Goal: Contribute content: Contribute content

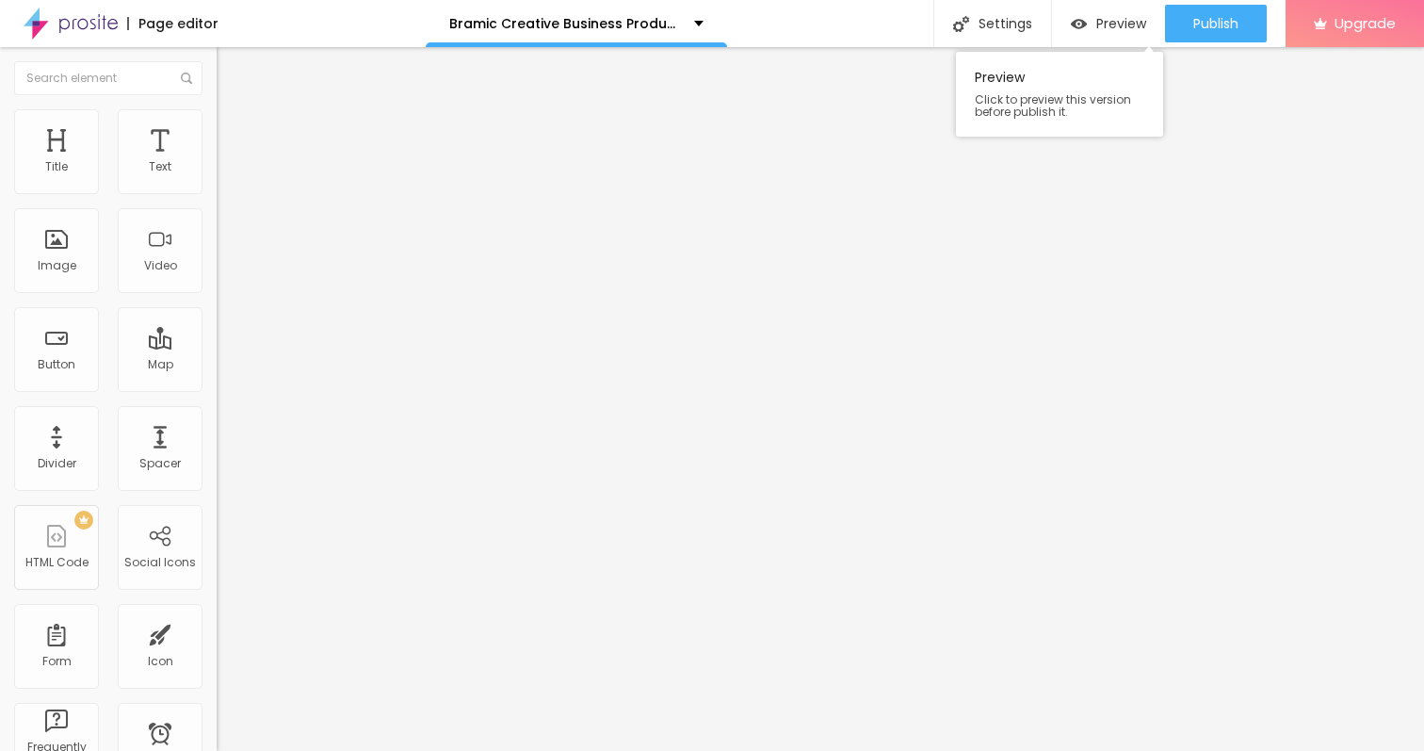
drag, startPoint x: 74, startPoint y: 262, endPoint x: 1080, endPoint y: 3, distance: 1038.0
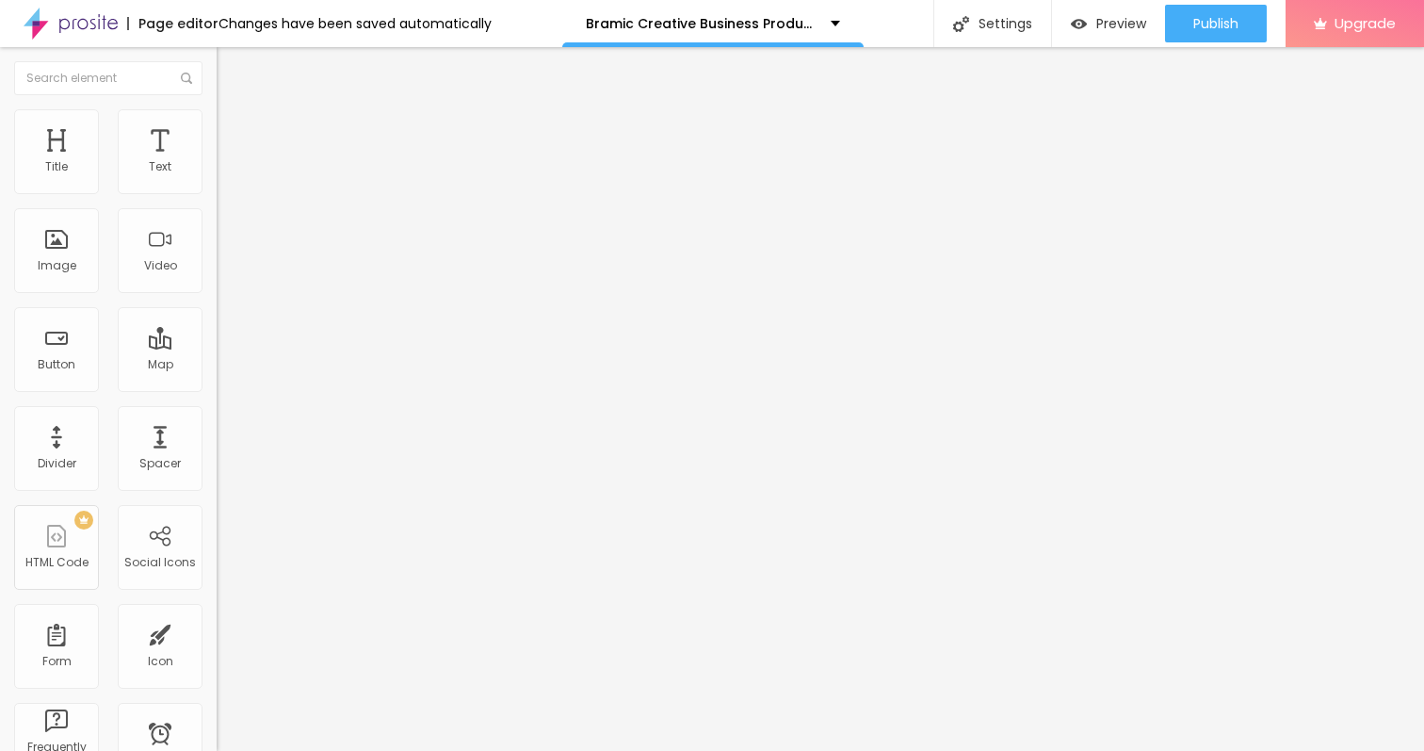
click at [217, 160] on div "Add image" at bounding box center [325, 153] width 217 height 13
click at [217, 162] on span "Add image" at bounding box center [255, 154] width 77 height 16
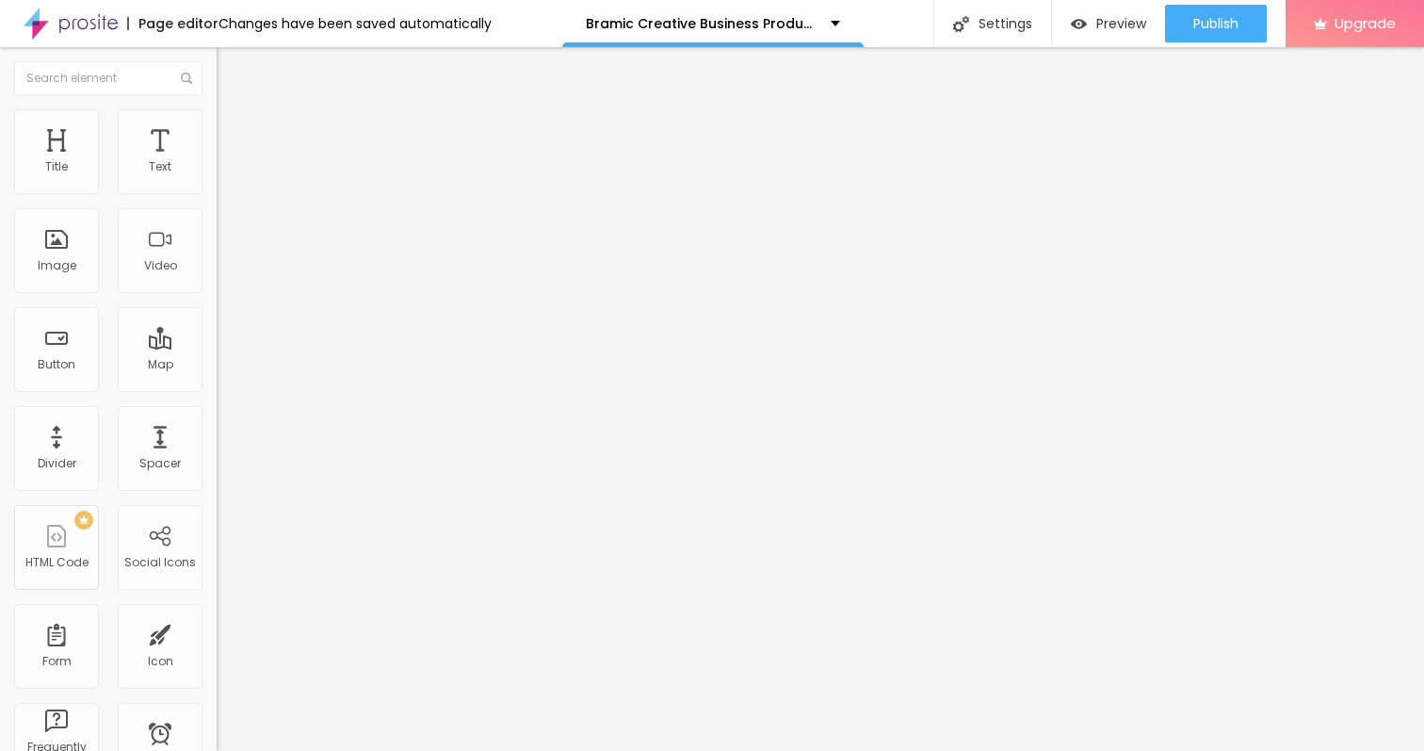
click at [317, 158] on img at bounding box center [322, 152] width 11 height 11
click at [217, 162] on span "Add image" at bounding box center [255, 154] width 77 height 16
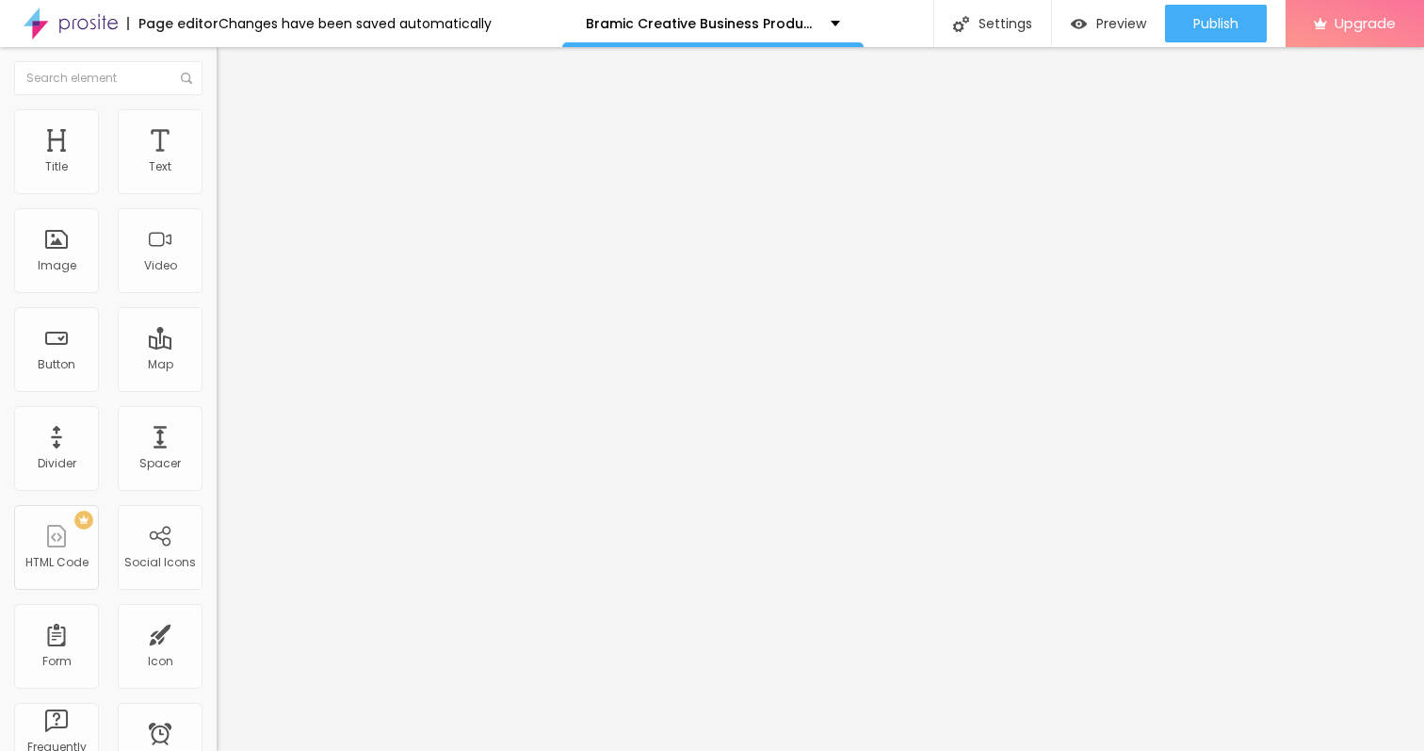
click at [234, 130] on span "Style" at bounding box center [247, 122] width 27 height 16
type input "55"
click at [217, 193] on input "range" at bounding box center [278, 185] width 122 height 15
click at [234, 136] on span "Advanced" at bounding box center [264, 141] width 61 height 16
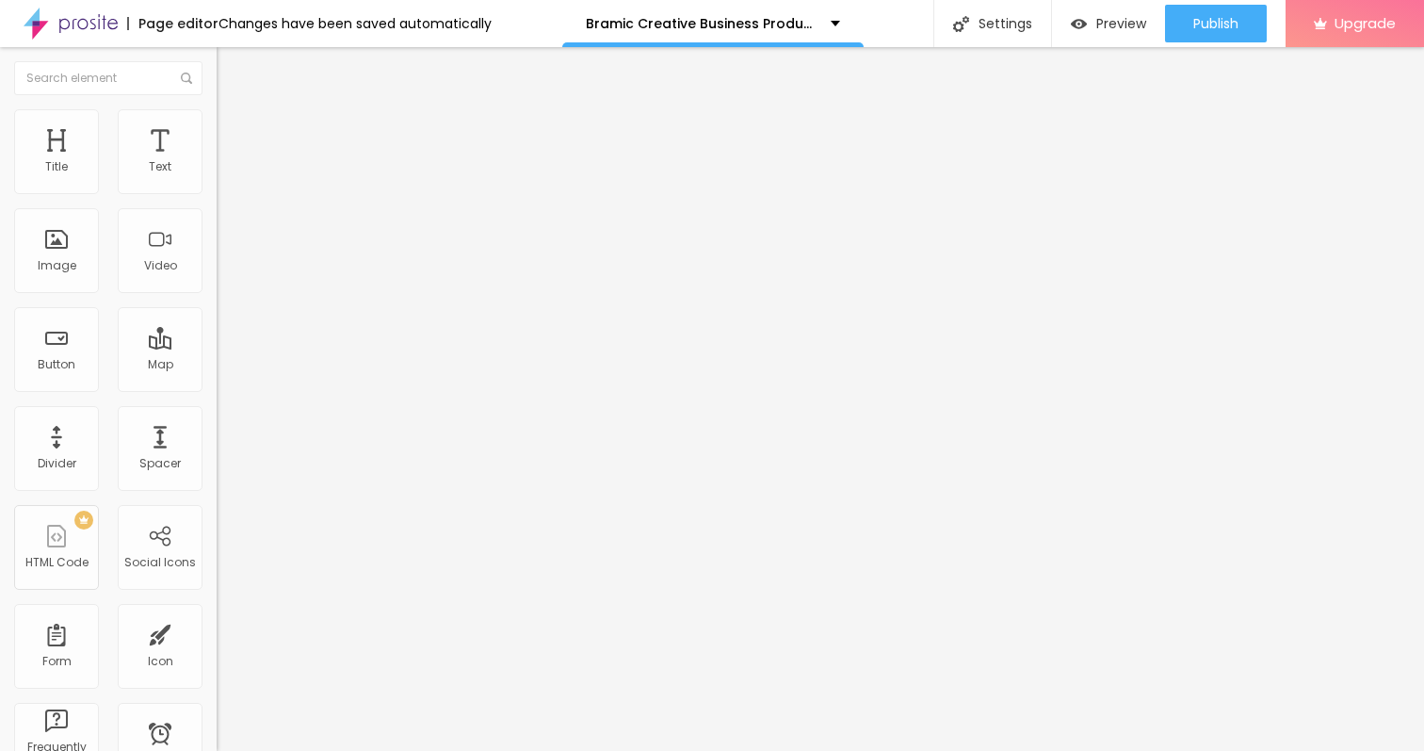
type input "15"
type input "16"
type input "17"
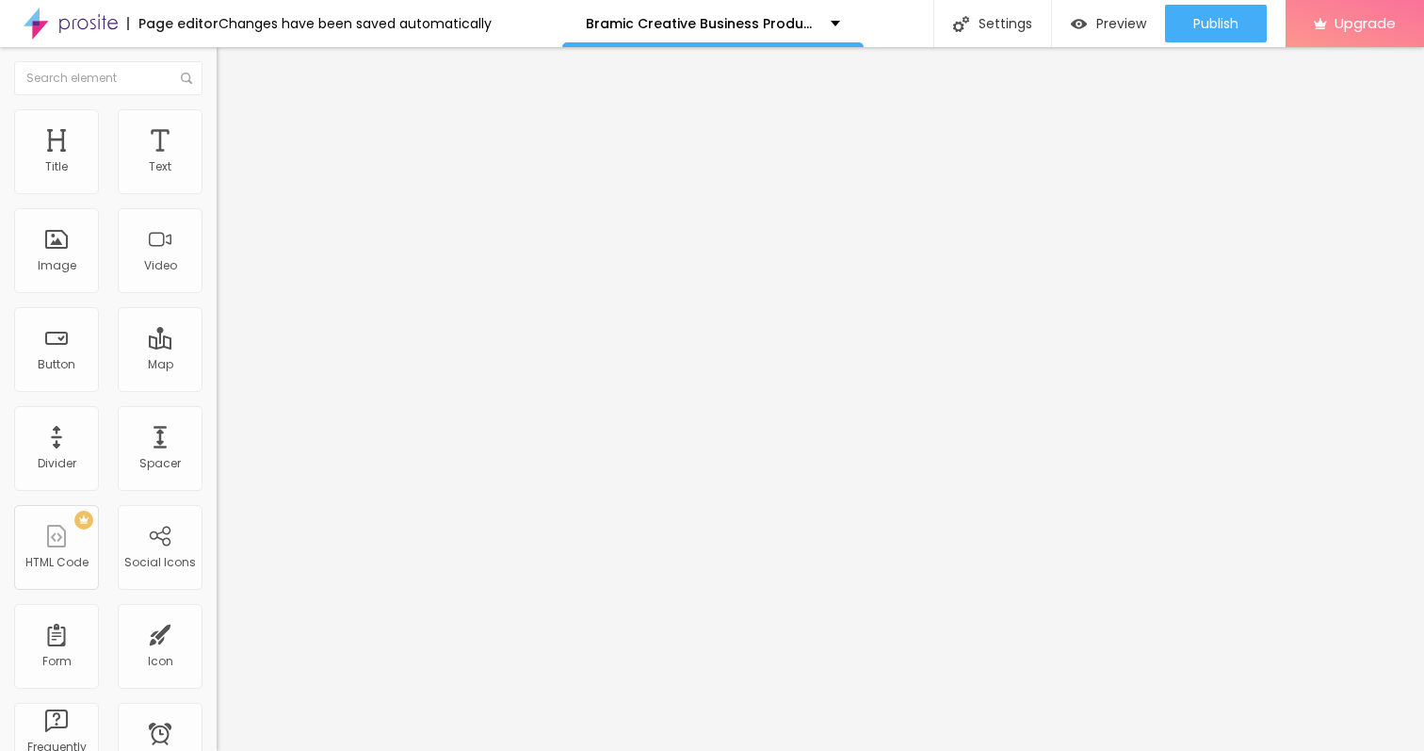
type input "17"
type input "19"
type input "18"
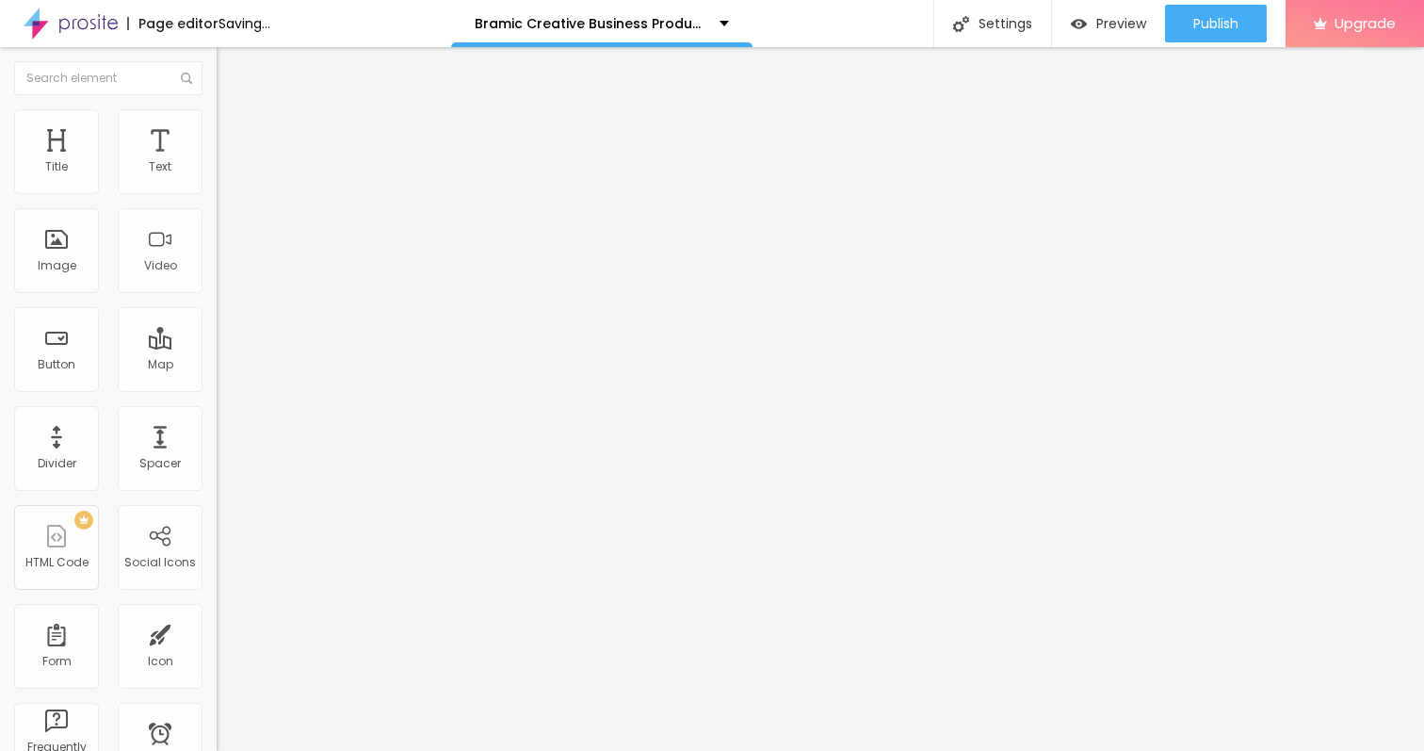
type input "17"
type input "16"
type input "15"
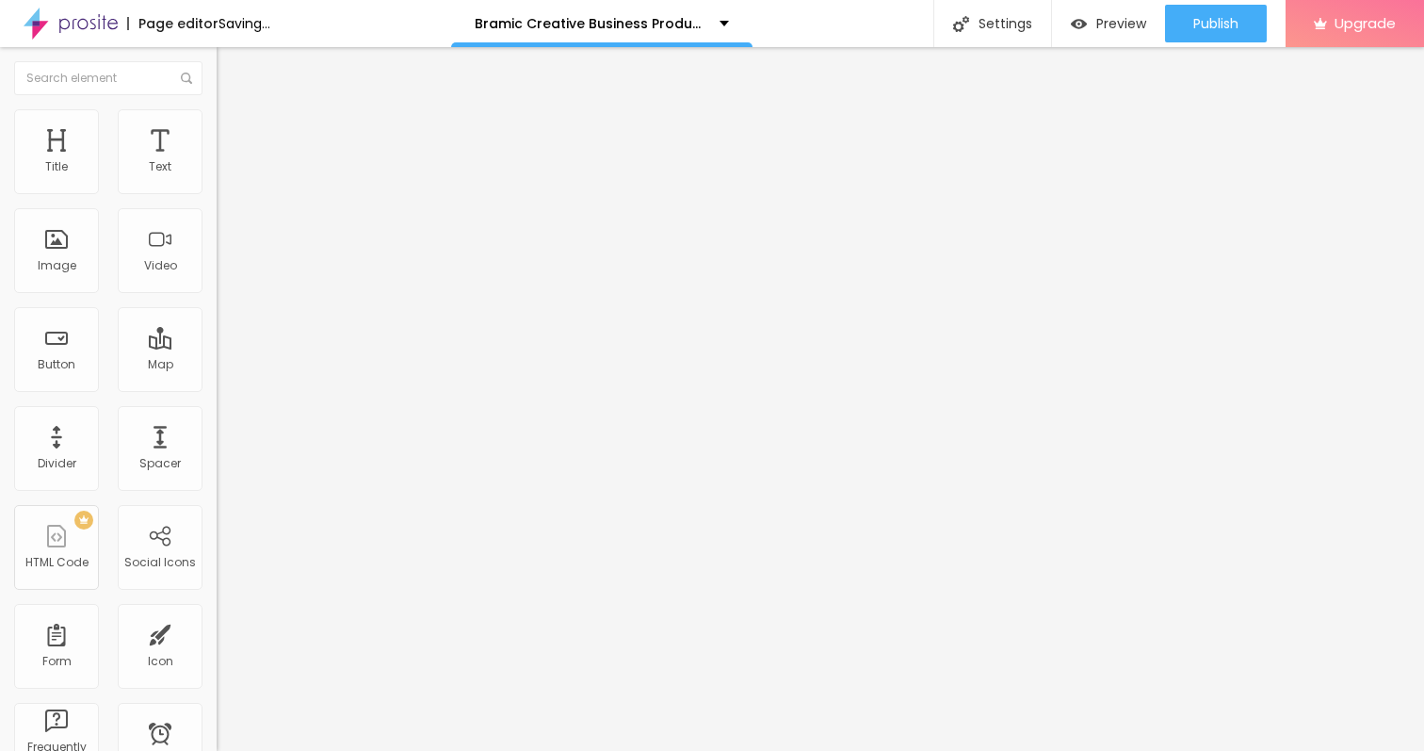
type input "15"
type input "13"
type input "10"
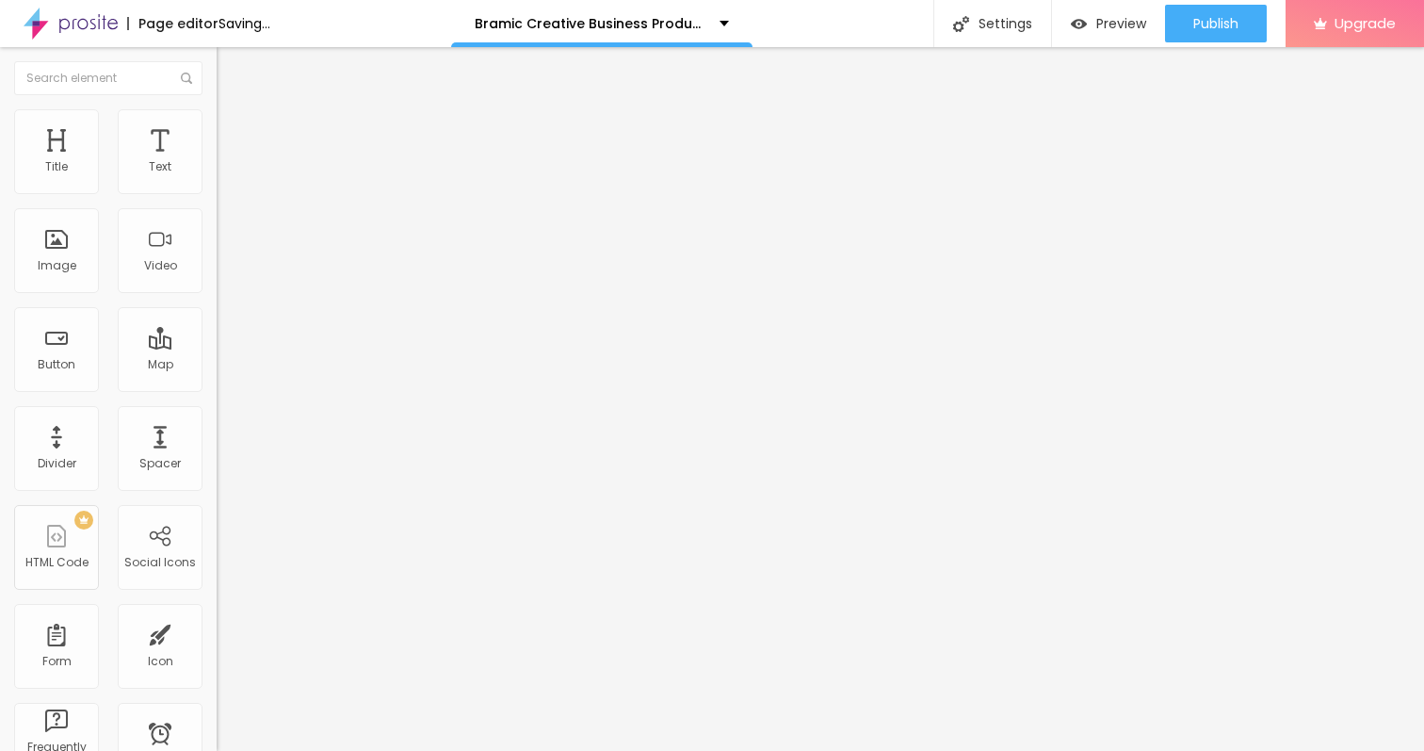
type input "9"
type input "8"
type input "7"
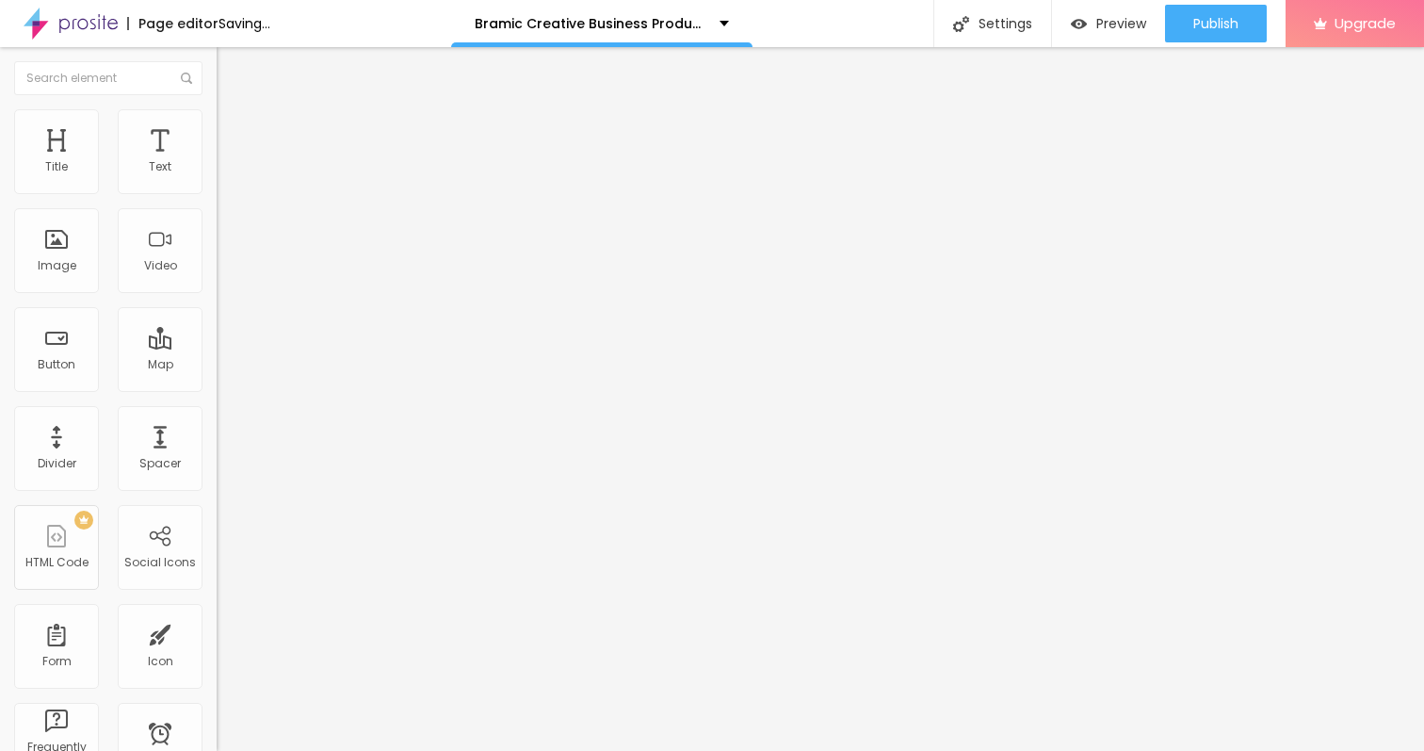
type input "7"
type input "8"
type input "9"
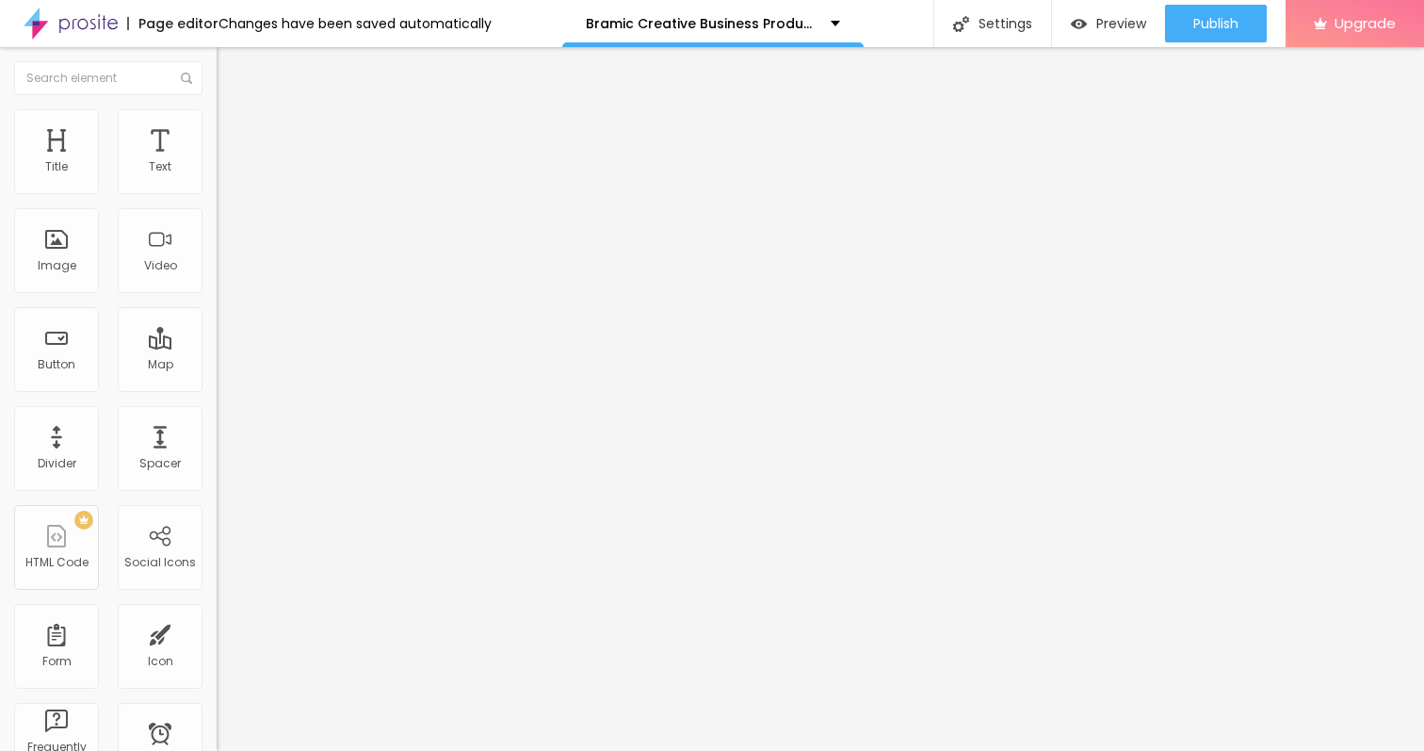
type input "9"
click at [217, 365] on input "range" at bounding box center [278, 372] width 122 height 15
click at [217, 55] on button "Edit Text" at bounding box center [325, 68] width 217 height 43
click at [224, 175] on icon "button" at bounding box center [229, 169] width 11 height 11
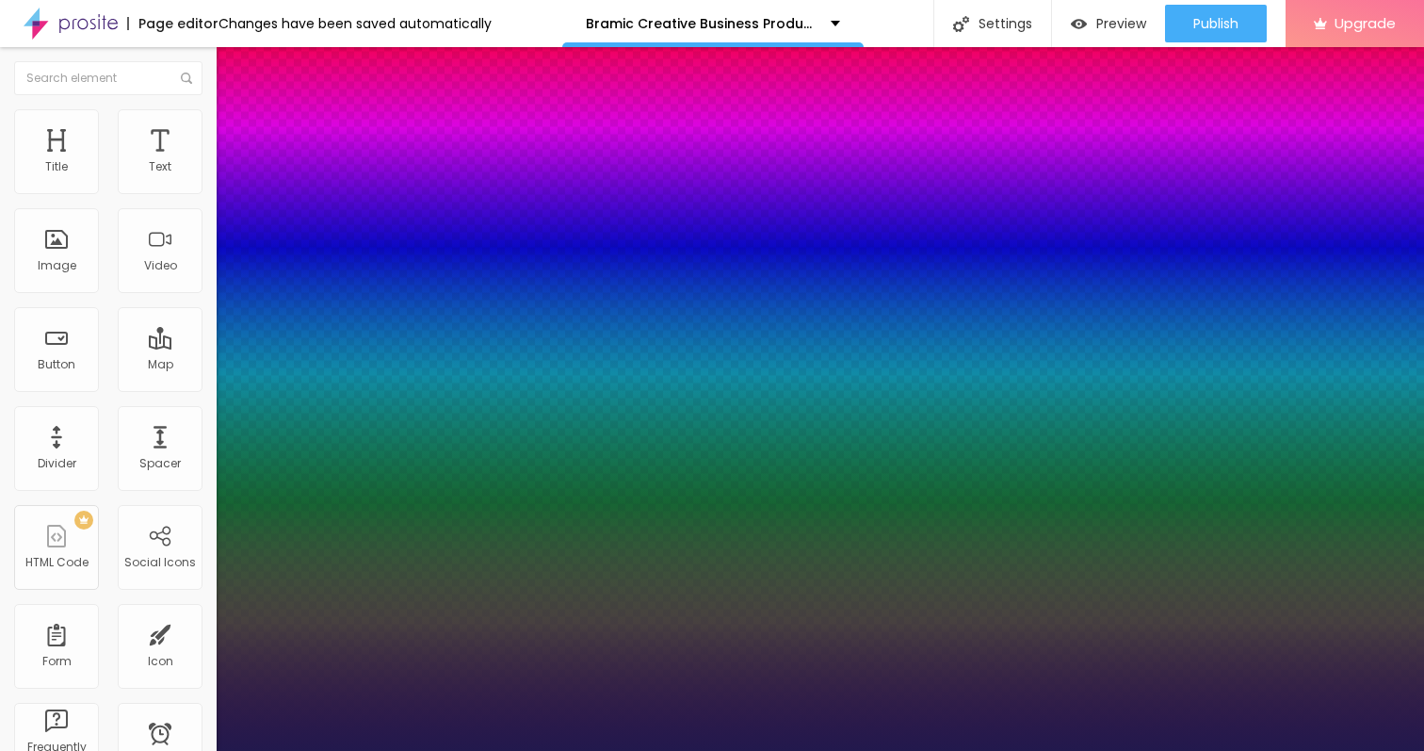
type input "15"
type input "1"
type input "16"
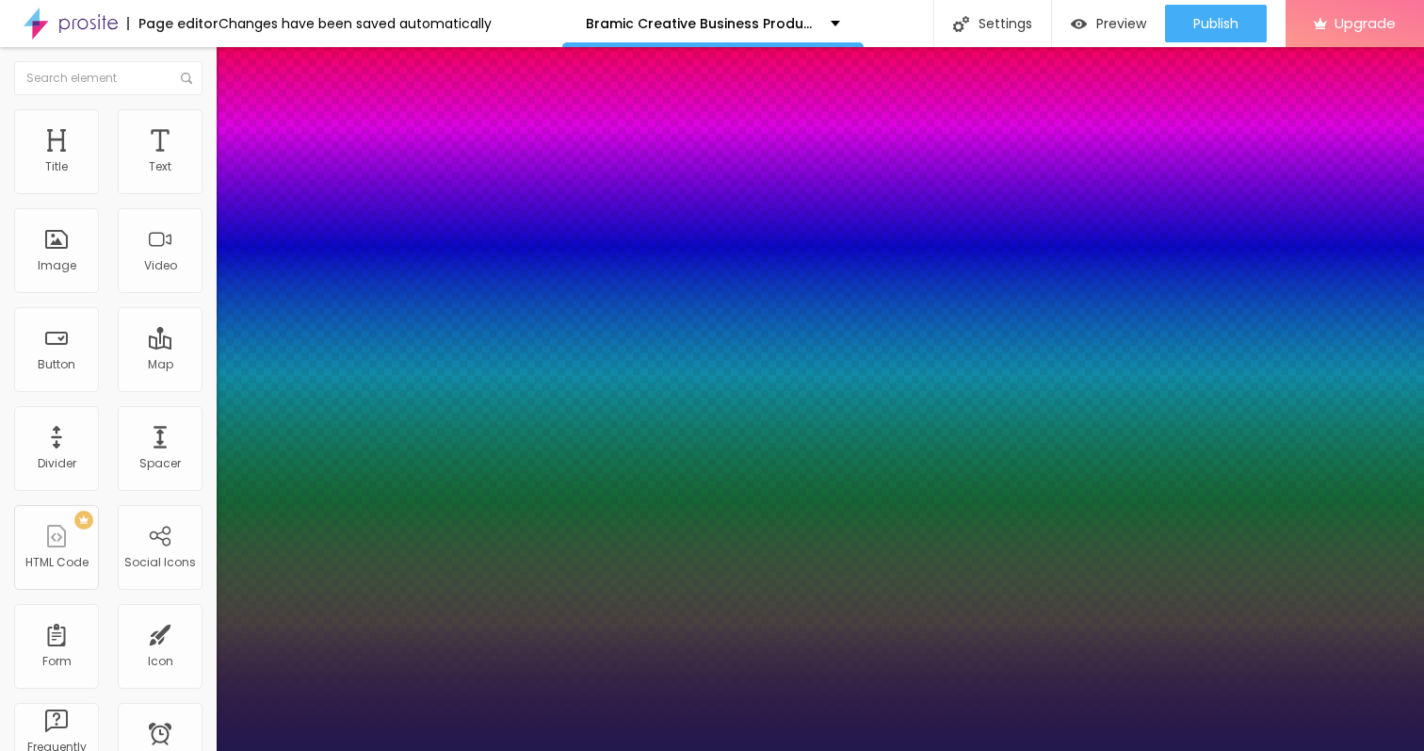
type input "1"
type input "17"
type input "1"
type input "18"
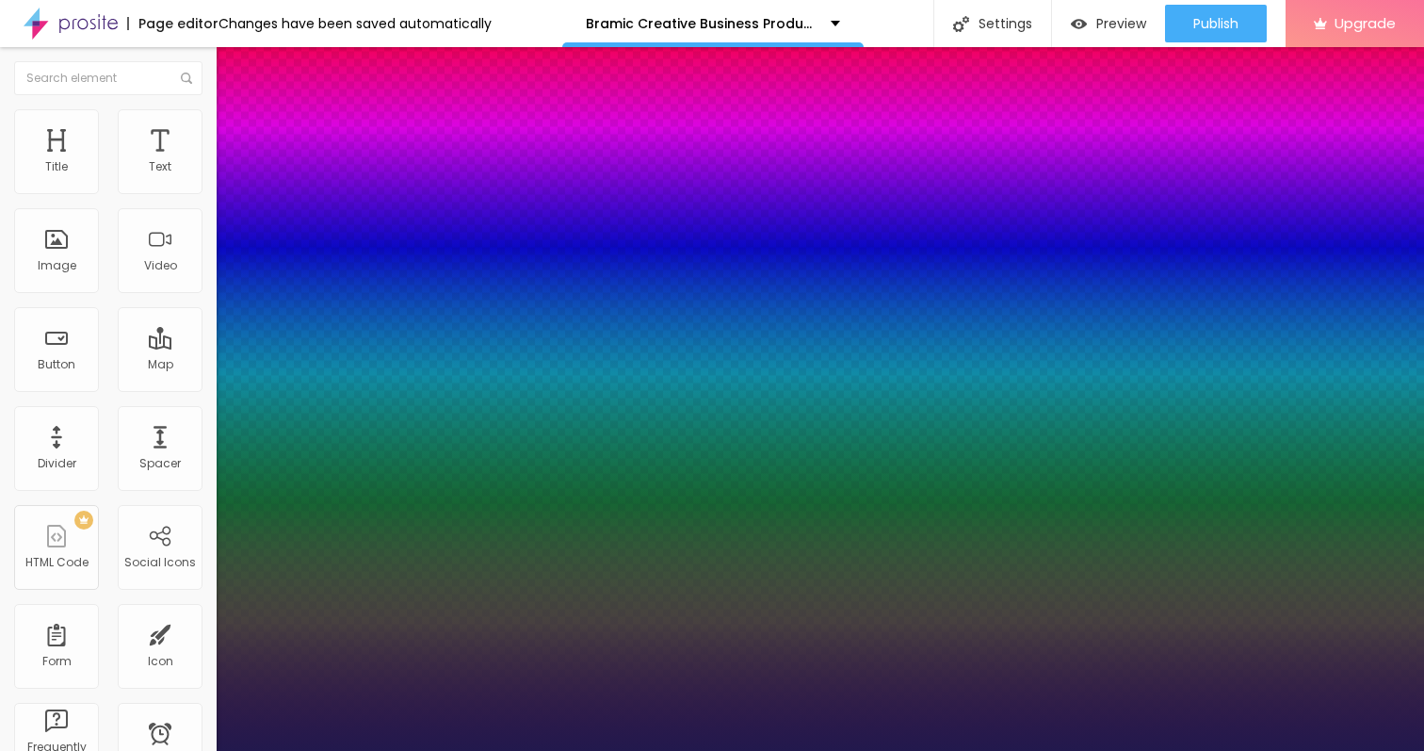
type input "18"
type input "1"
type input "19"
type input "1"
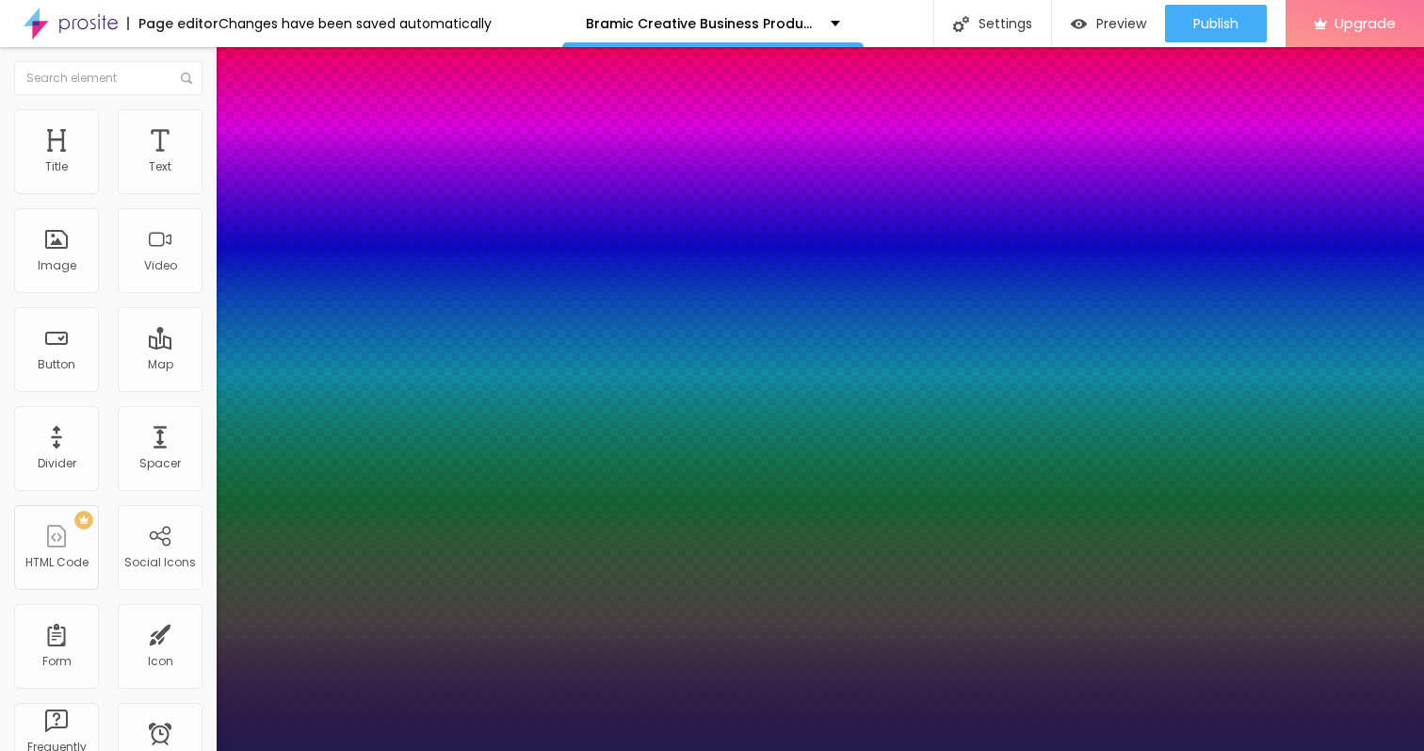
type input "20"
type input "1"
type input "21"
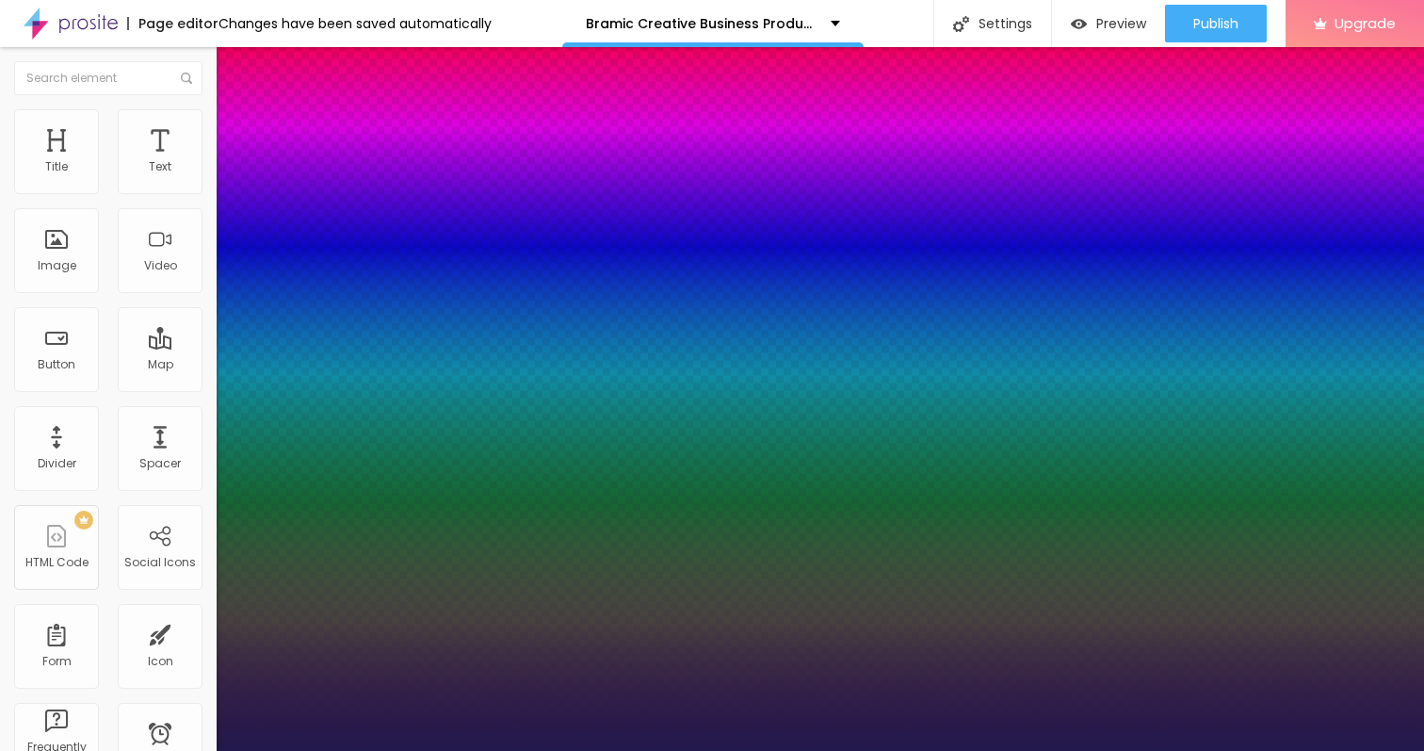
type input "1"
type input "22"
type input "1"
type input "23"
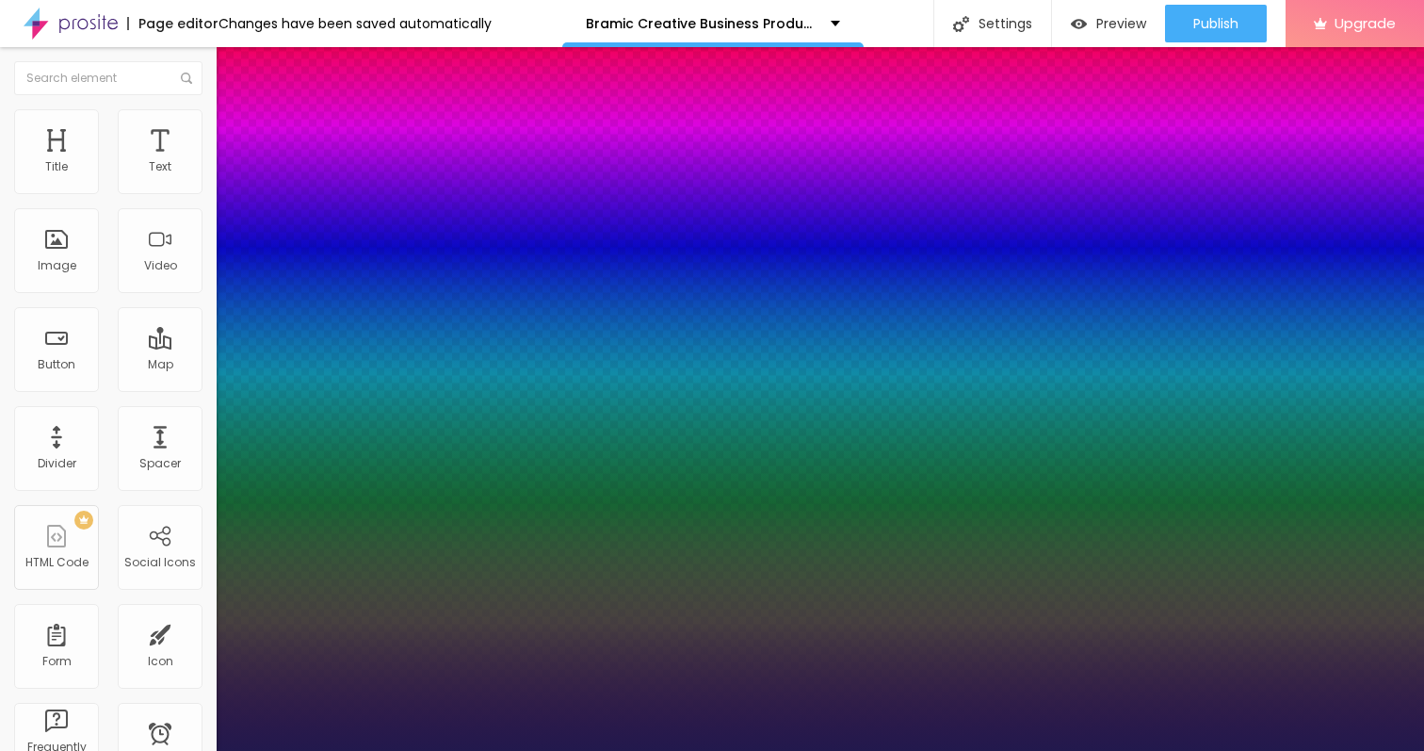
type input "23"
type input "1"
type input "22"
type input "1"
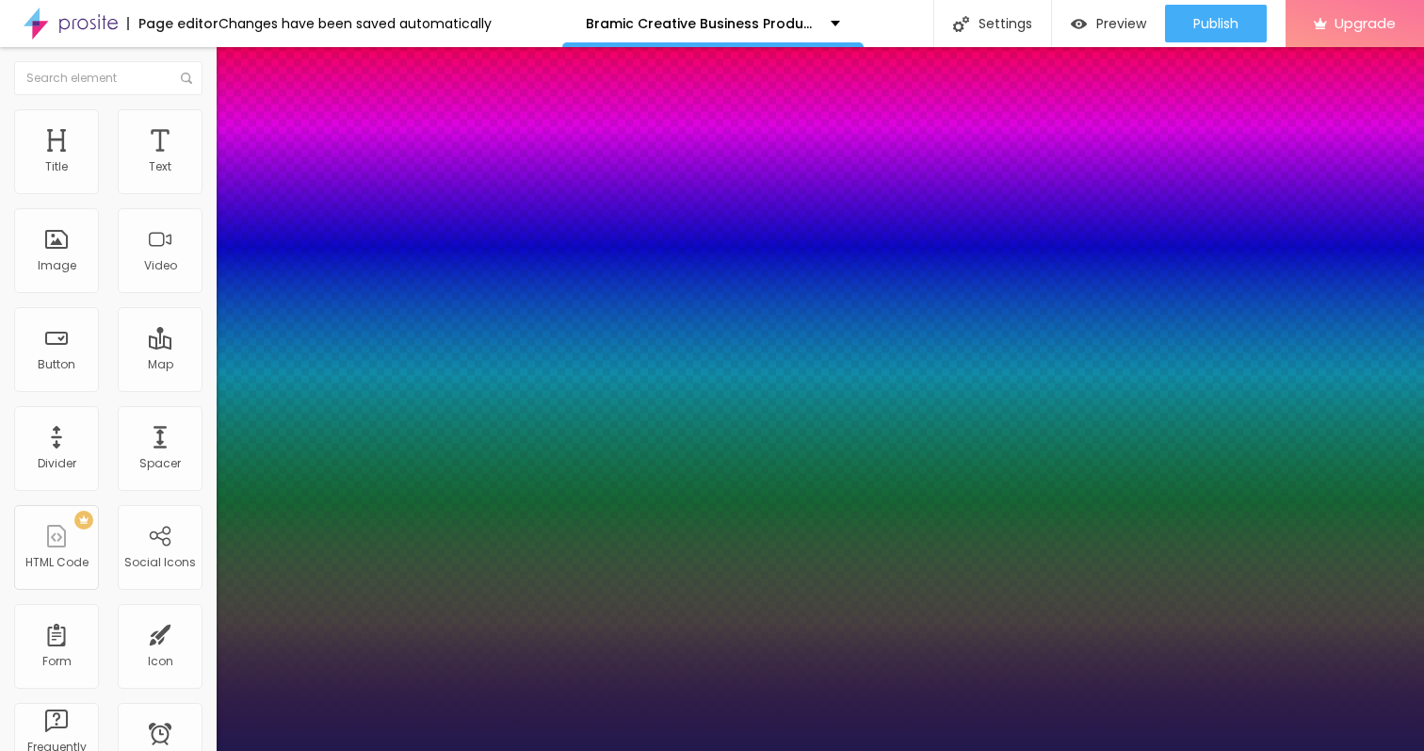
type input "21"
type input "1"
type input "20"
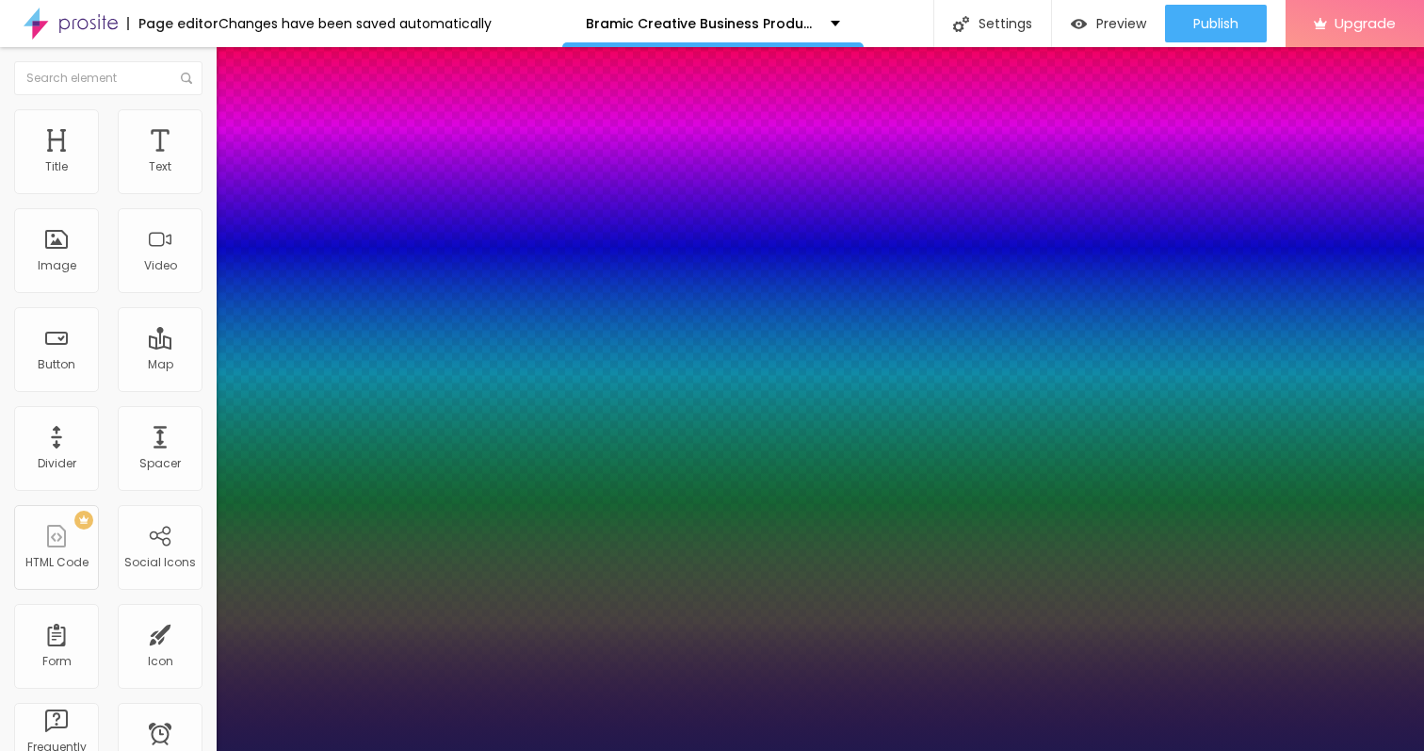
type input "1"
type input "19"
type input "1"
type input "20"
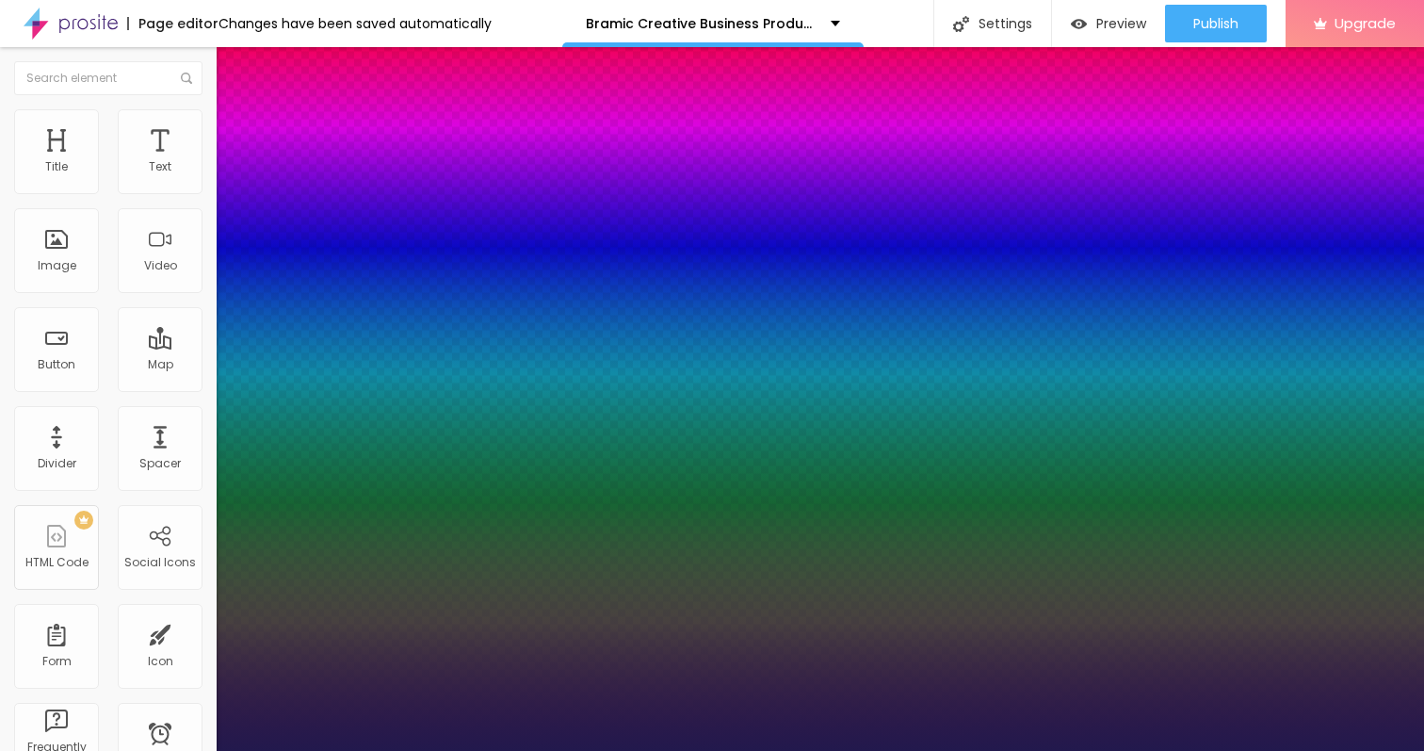
type input "20"
type input "1"
type input "21"
type input "1"
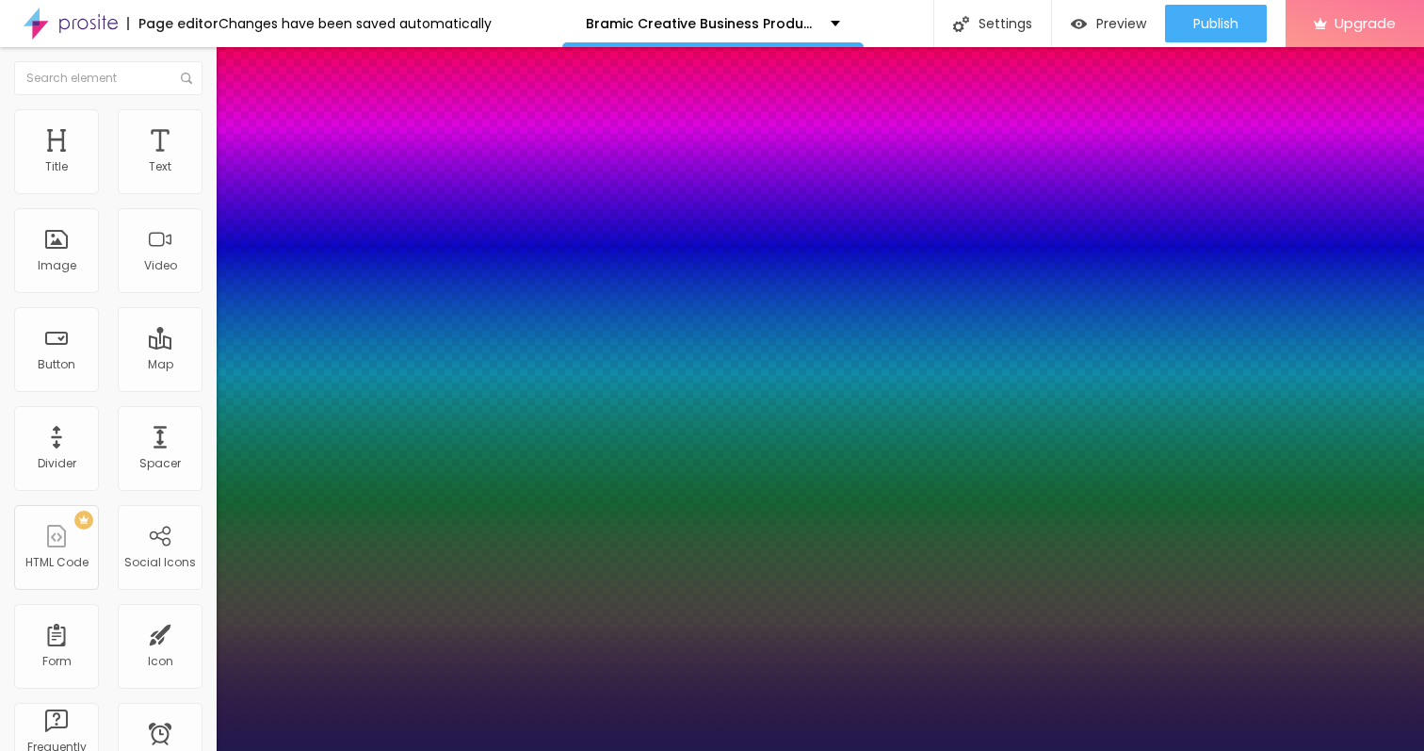
type input "22"
type input "1"
type input "24"
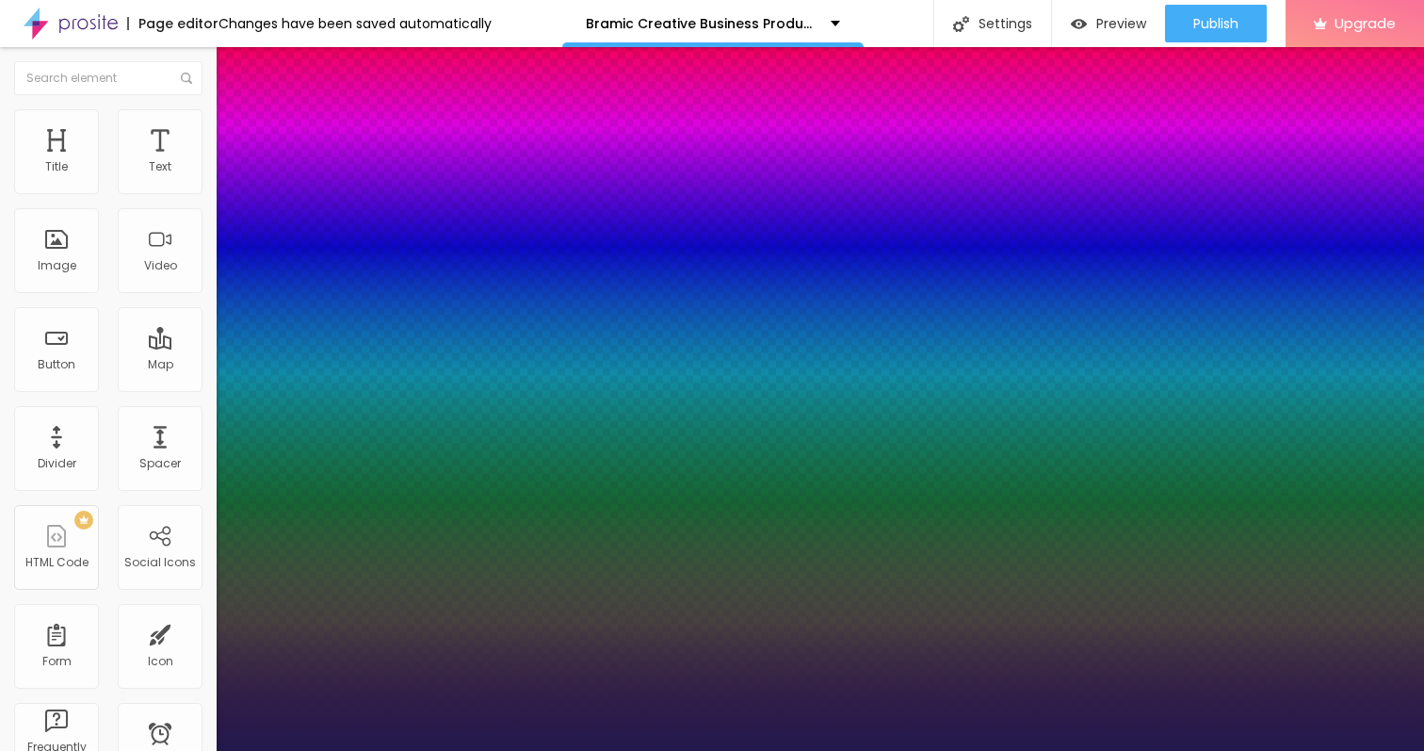
type input "1"
type input "25"
type input "1"
type input "26"
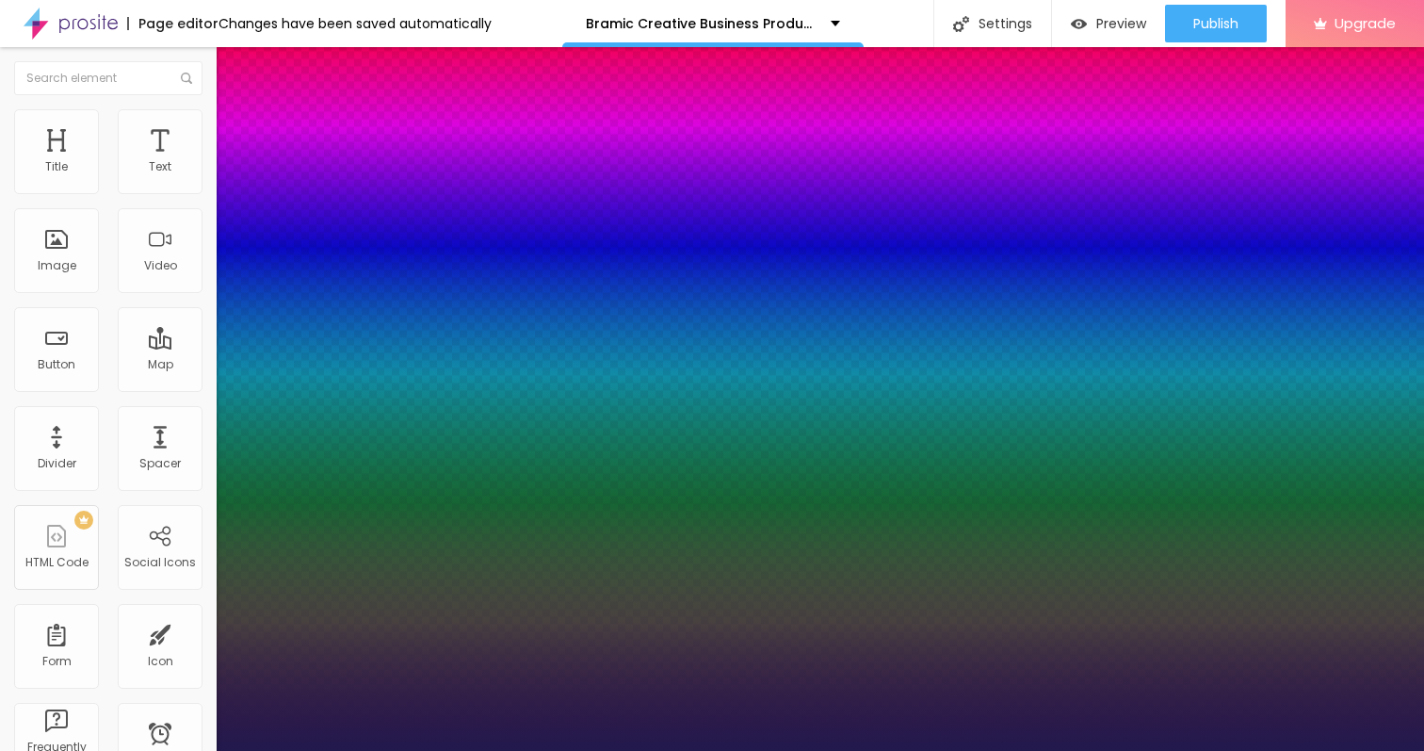
type input "26"
type input "1"
type input "28"
type input "1"
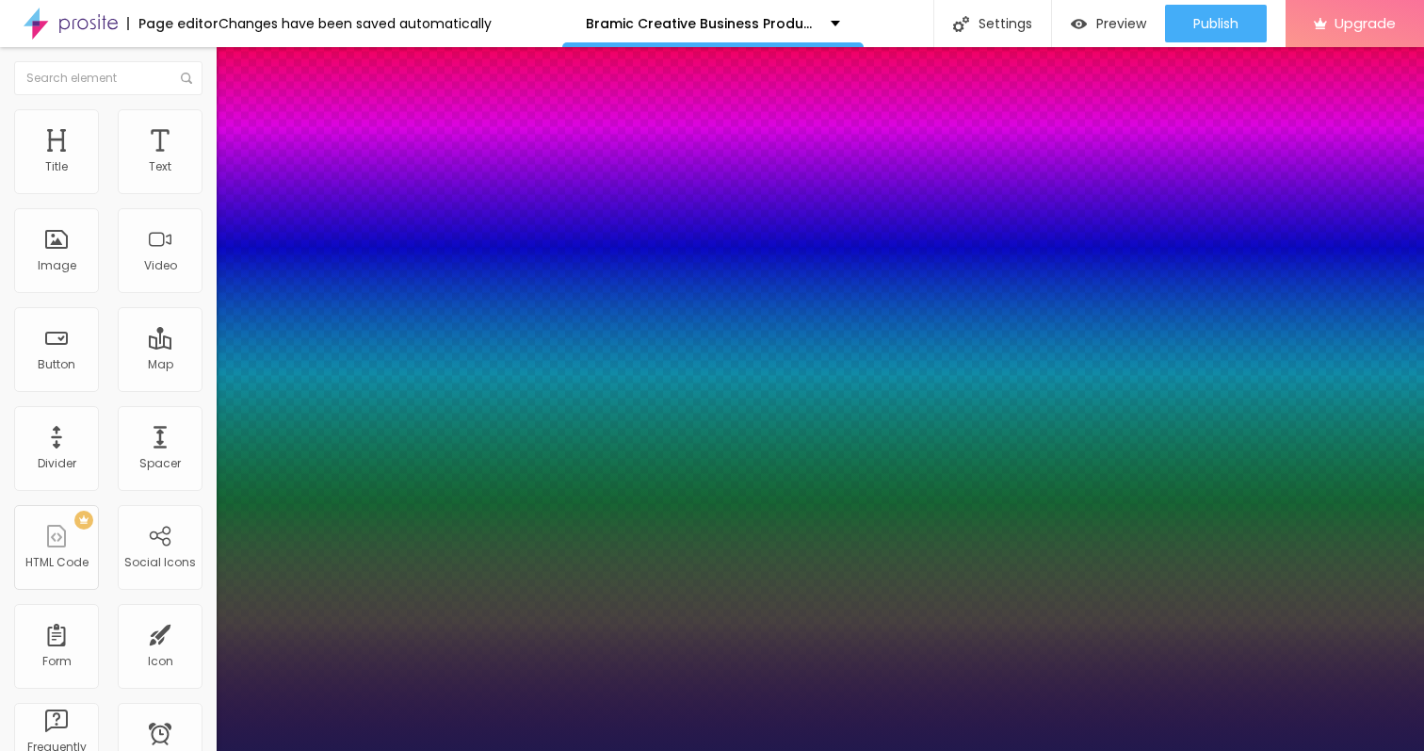
type input "30"
type input "1"
type input "32"
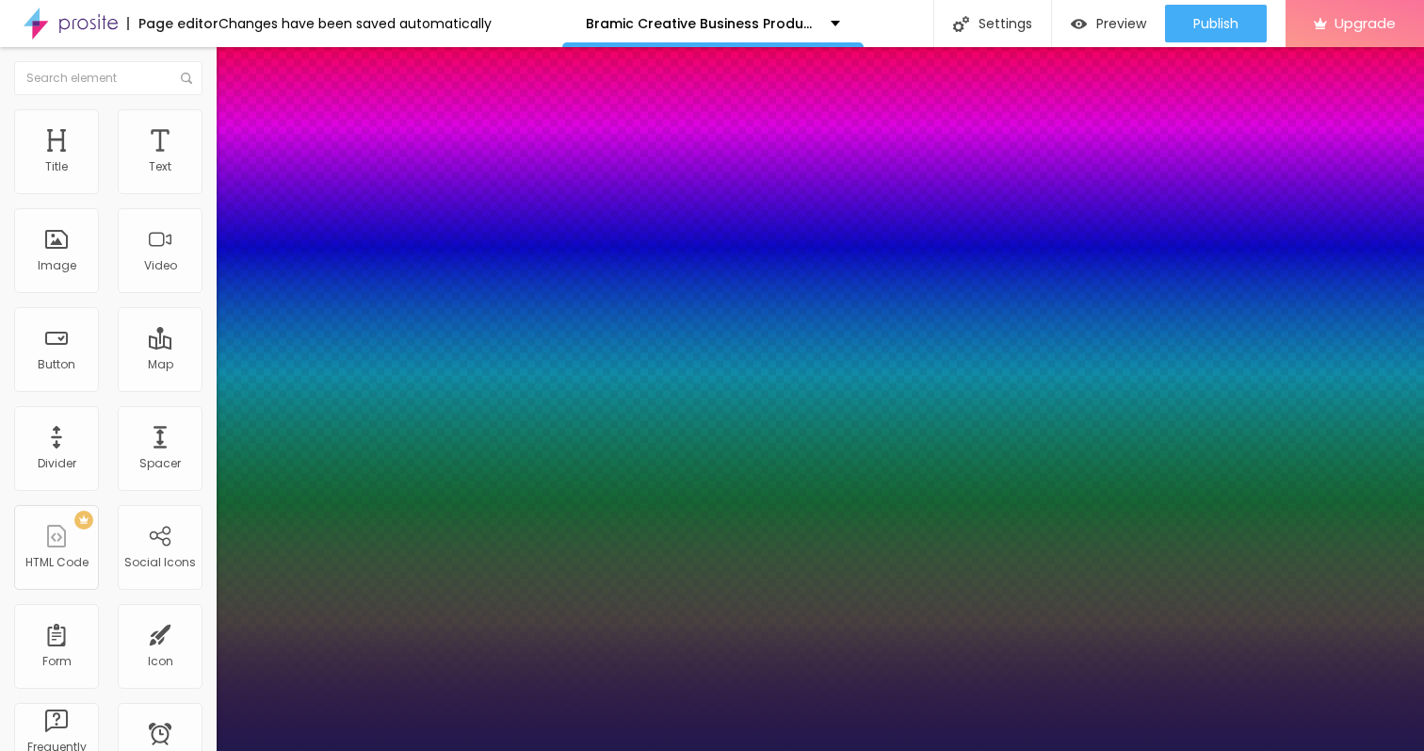
type input "1"
type input "34"
type input "1"
type input "35"
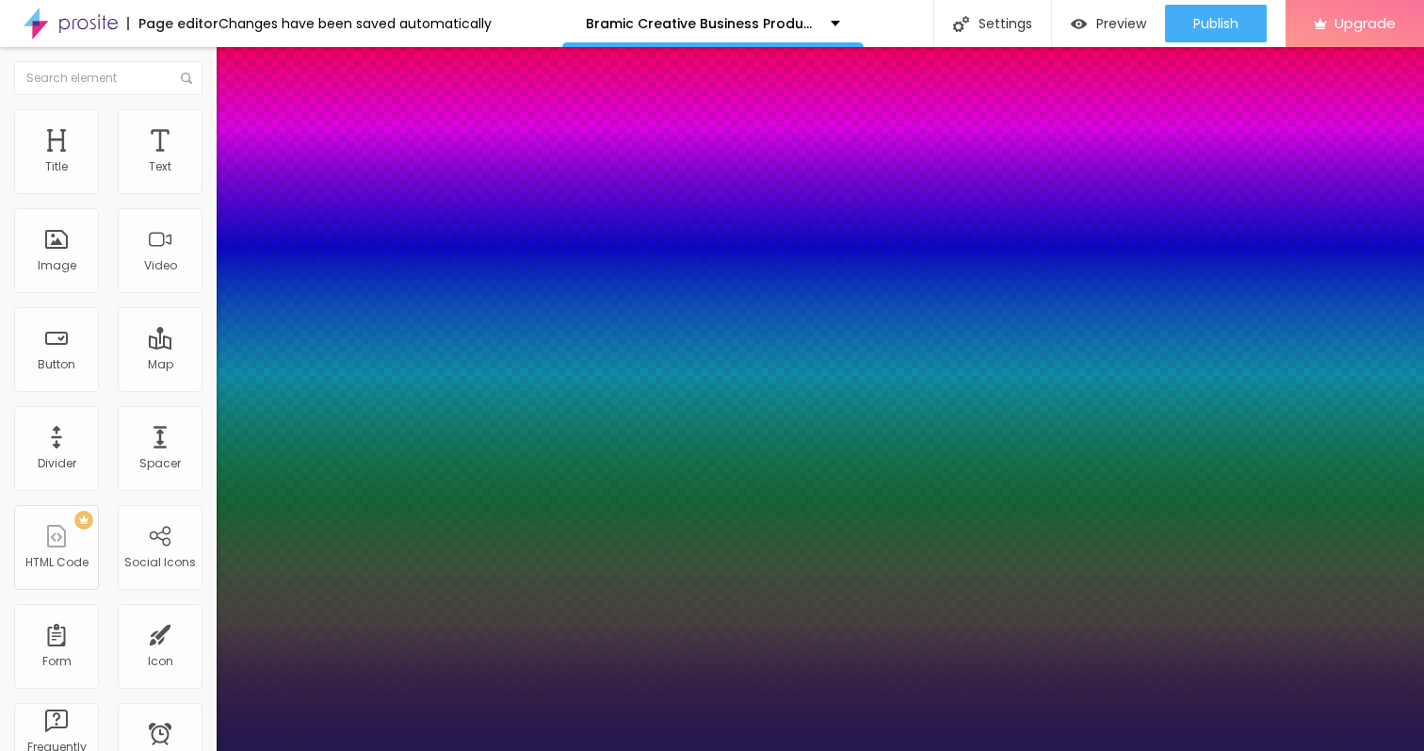
type input "35"
type input "1"
type input "36"
type input "1"
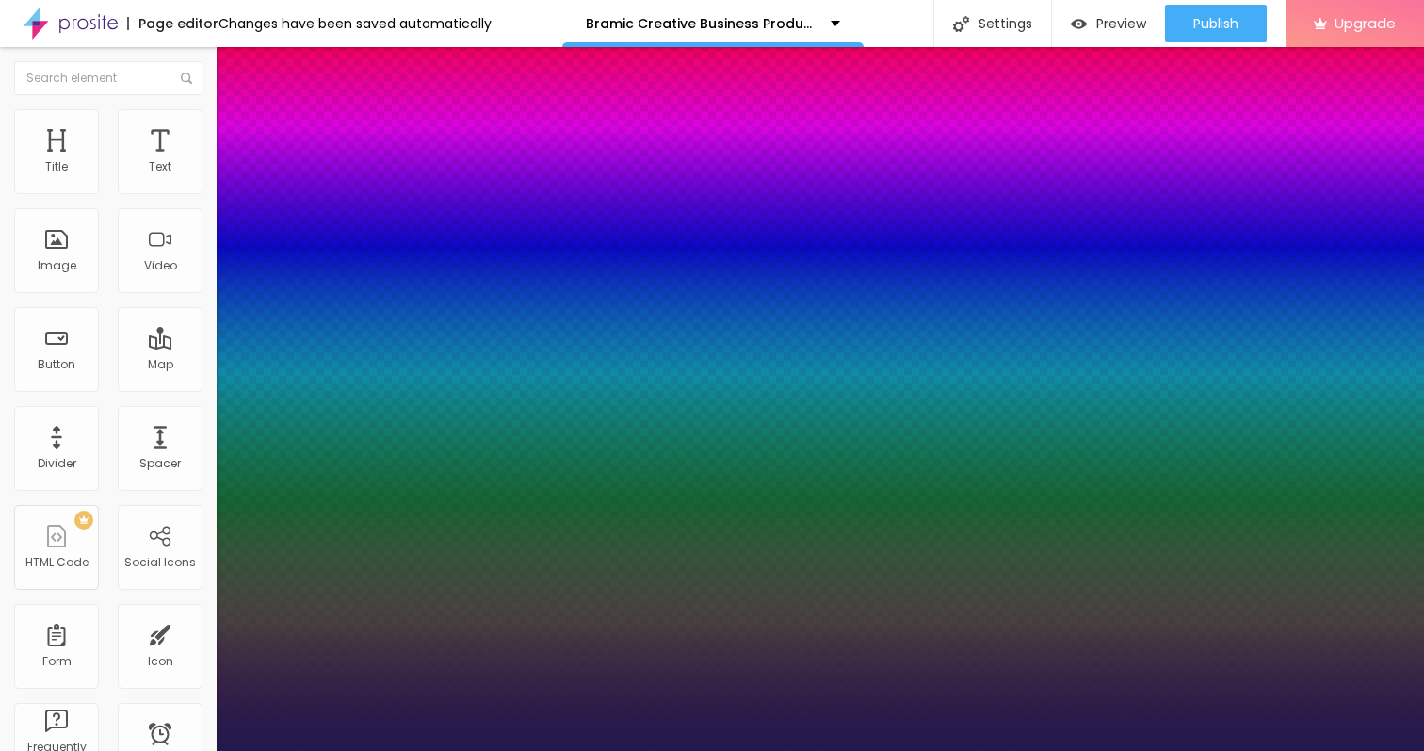
type input "37"
type input "1"
type input "38"
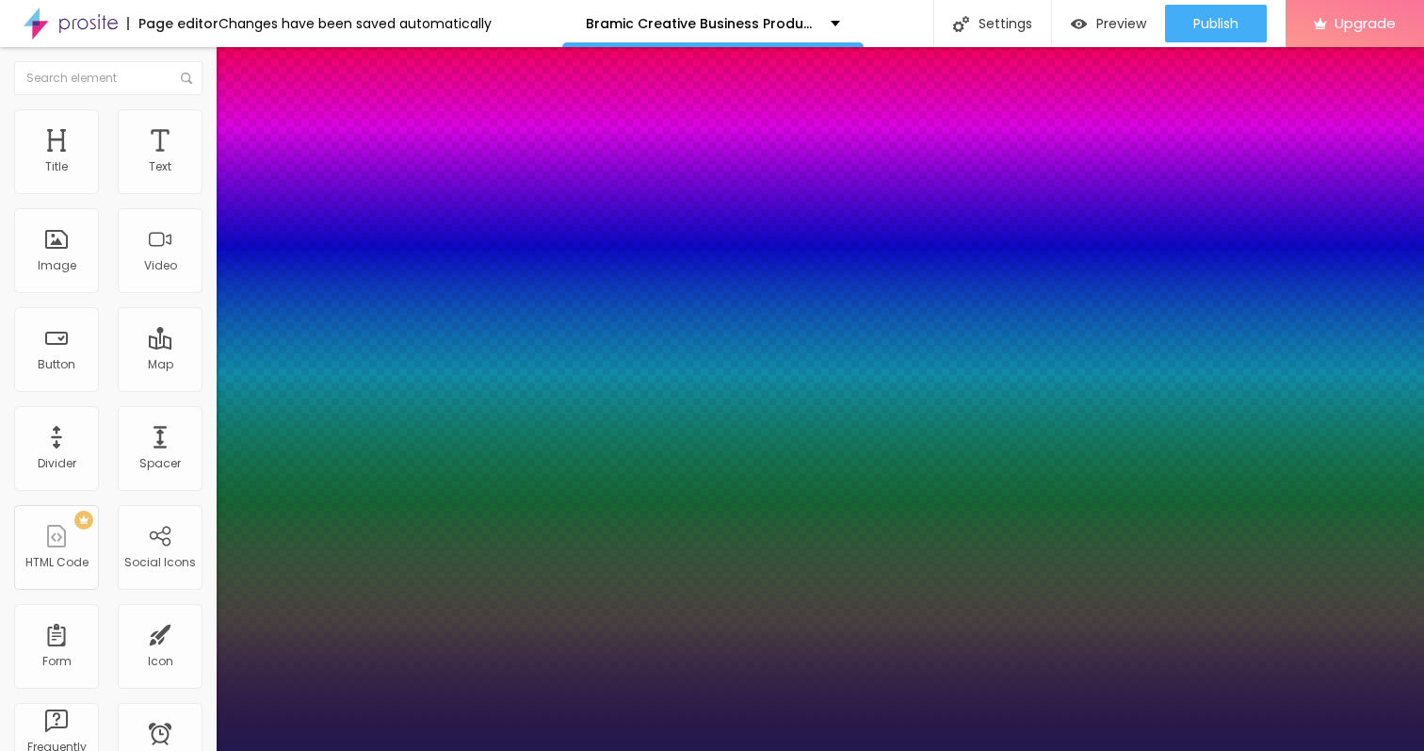
type input "1"
type input "39"
type input "1"
type input "40"
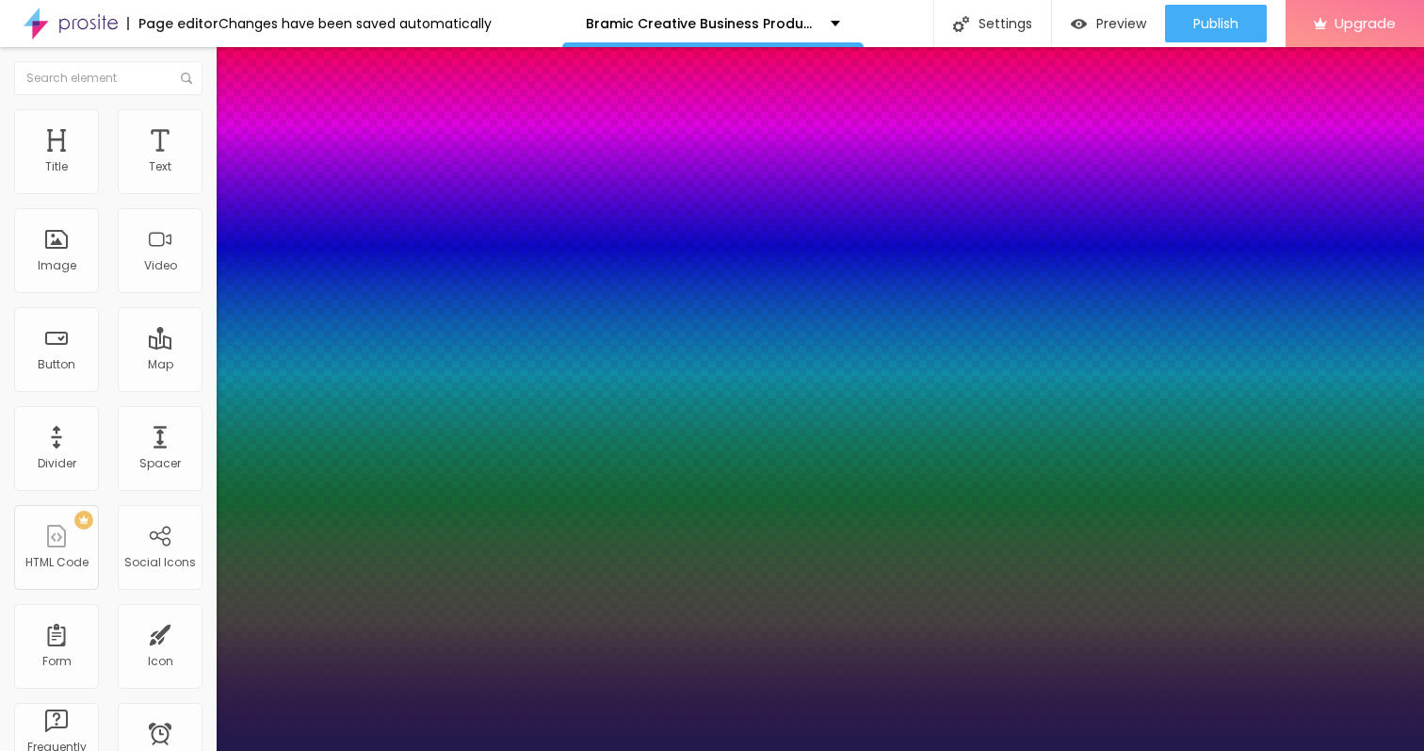
type input "40"
type input "1"
type input "42"
type input "1"
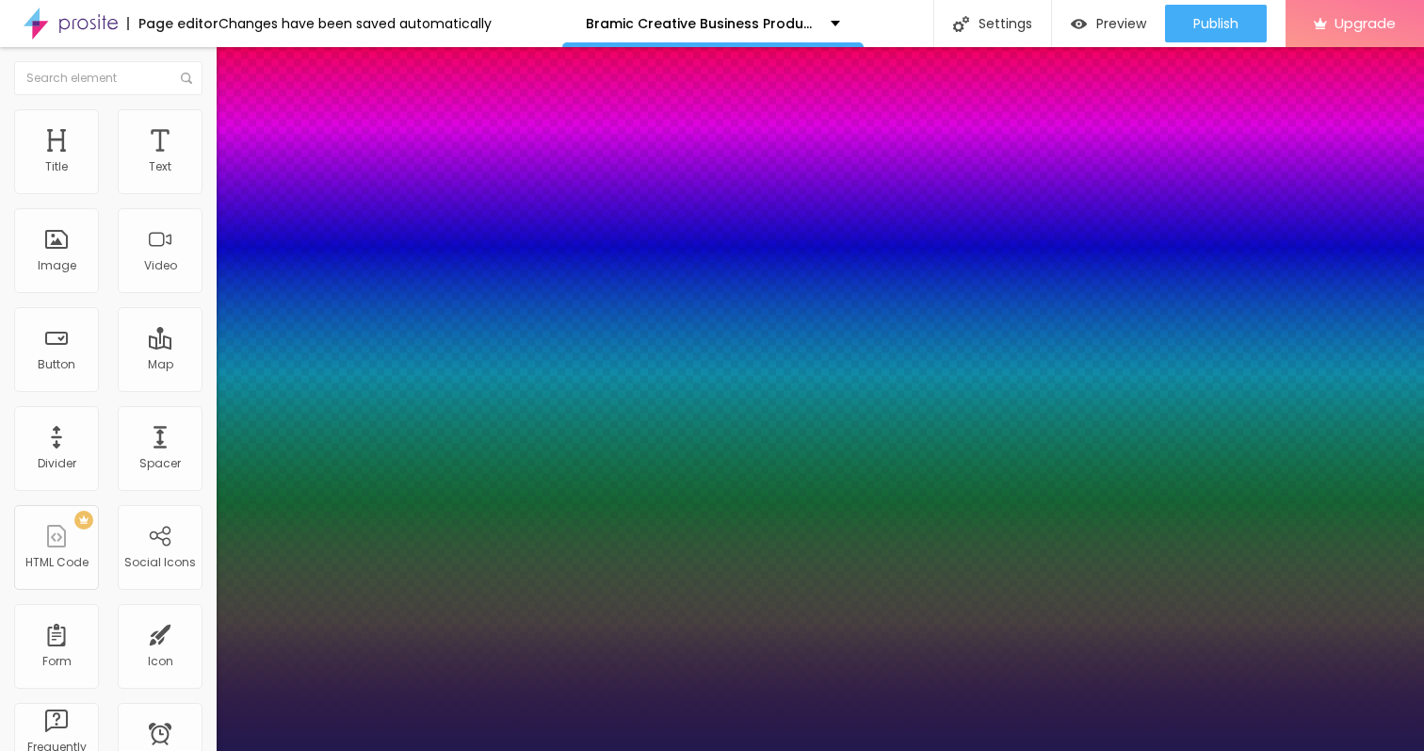
type input "44"
type input "1"
type input "45"
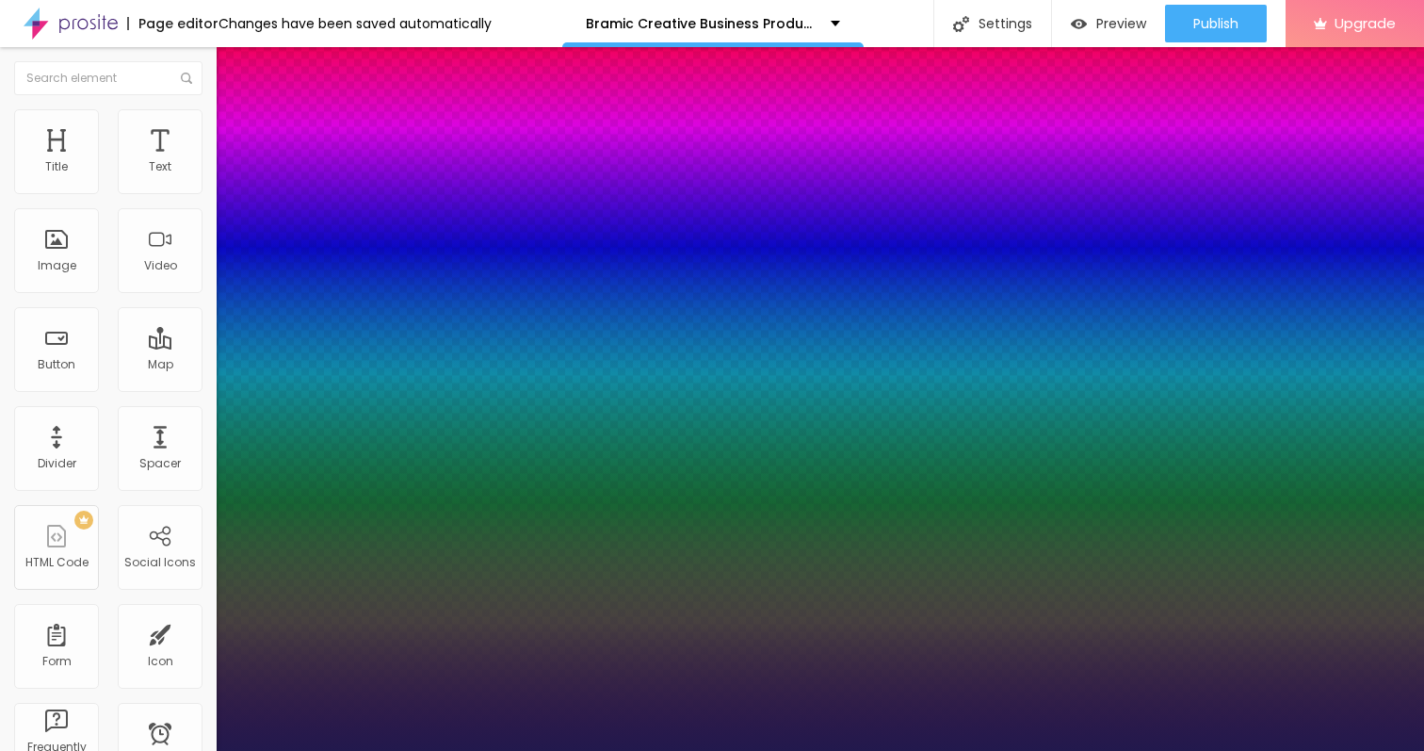
type input "1"
type input "47"
type input "1"
type input "49"
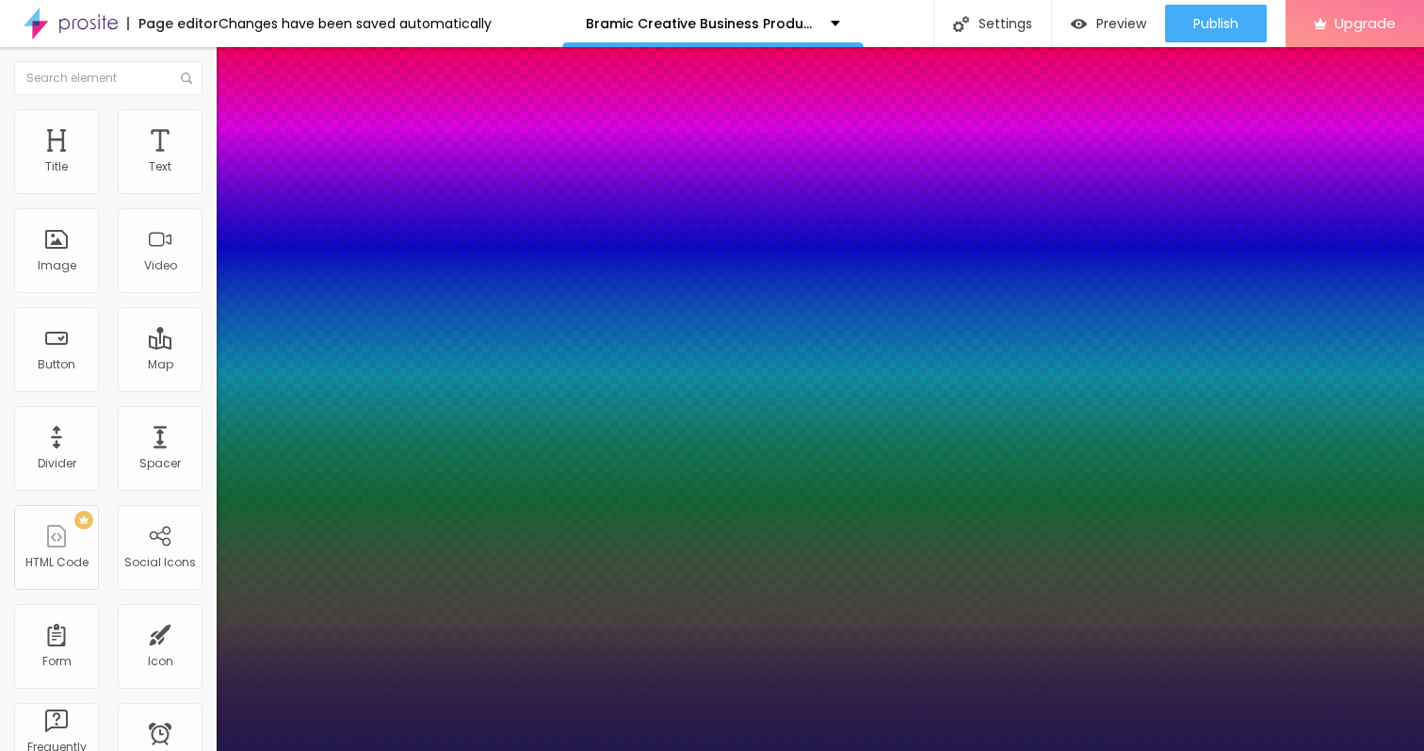
type input "49"
type input "1"
type input "51"
type input "1"
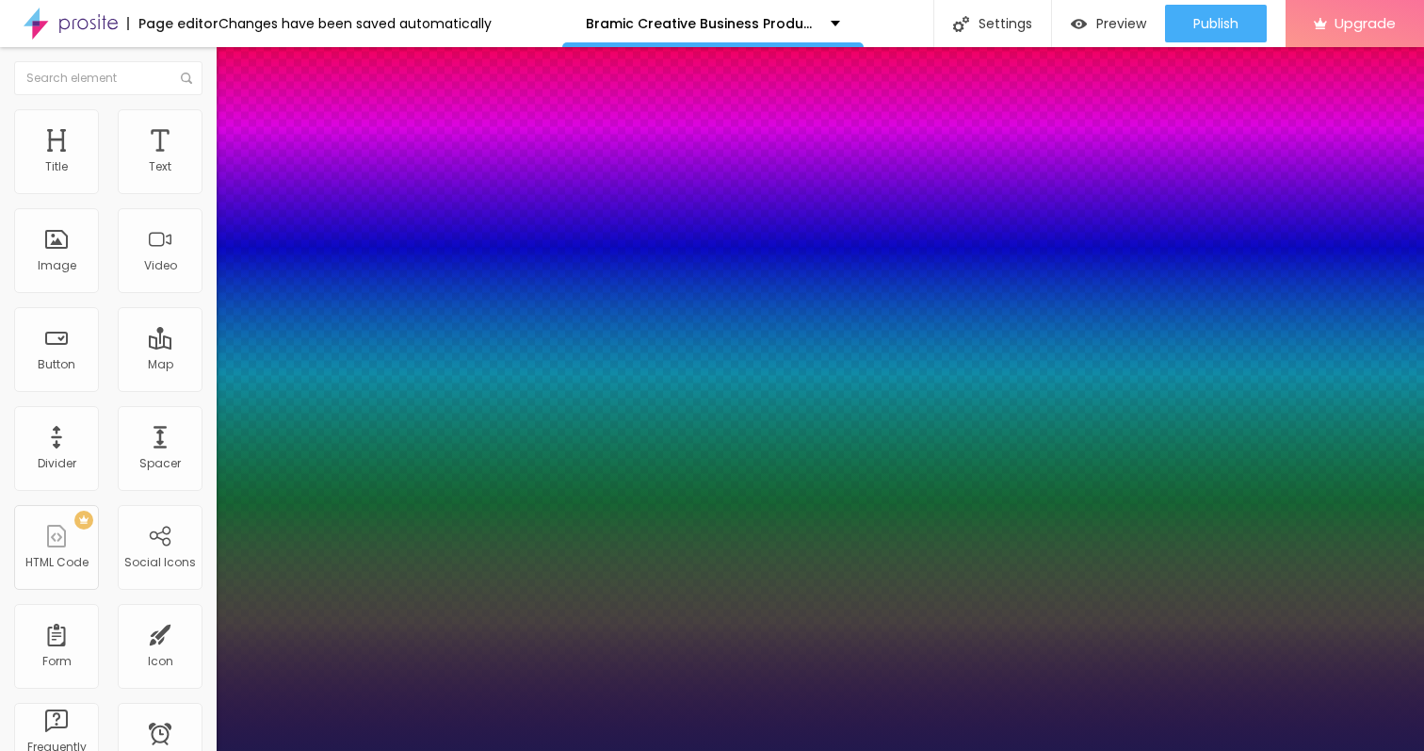
type input "53"
type input "1"
type input "55"
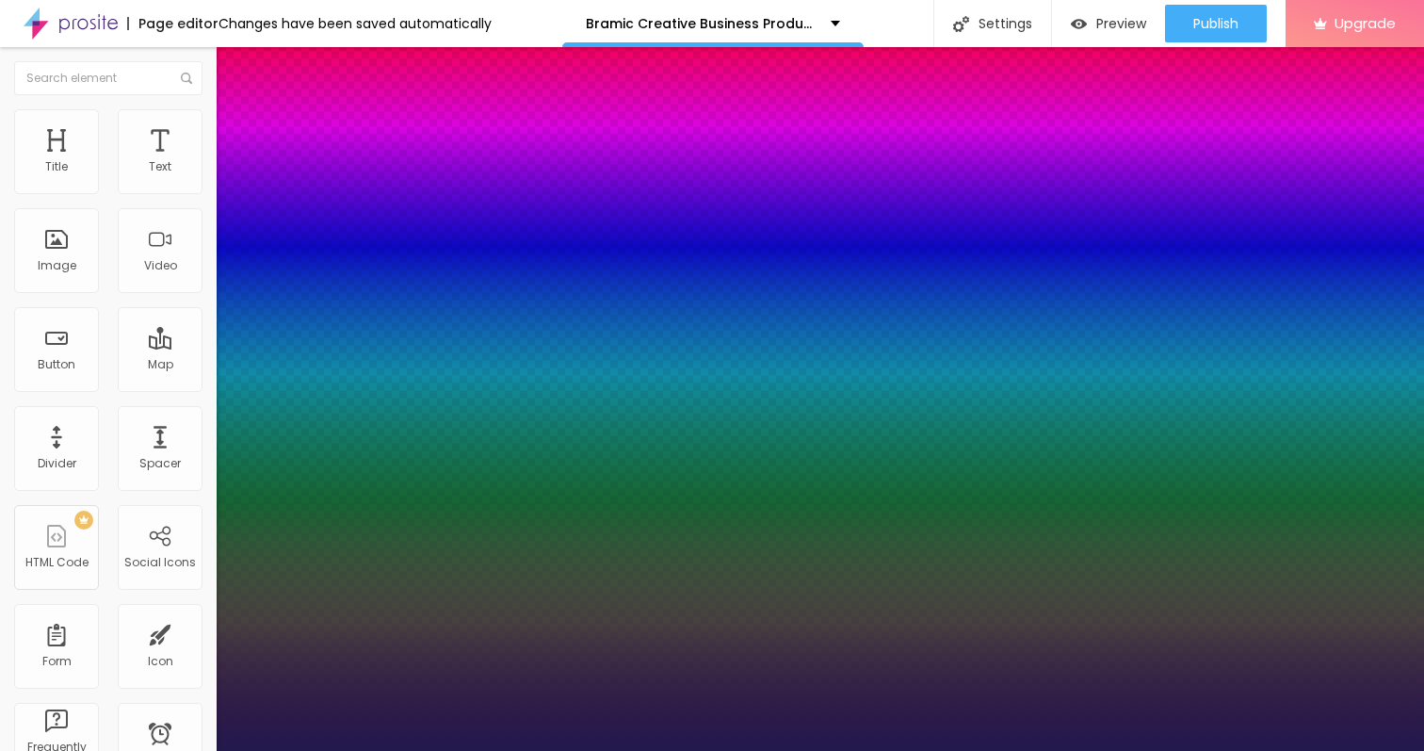
type input "1"
type input "56"
type input "1"
type input "57"
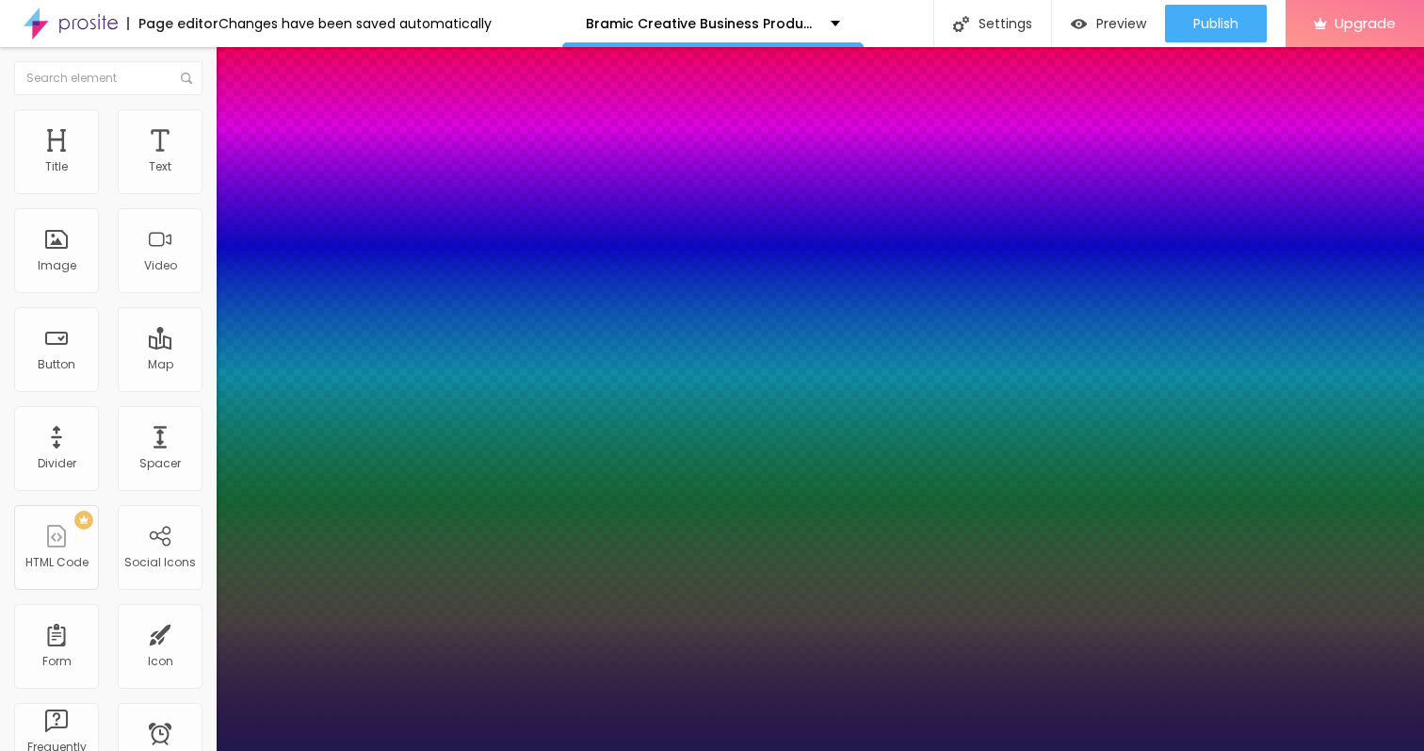
type input "57"
type input "1"
type input "58"
type input "1"
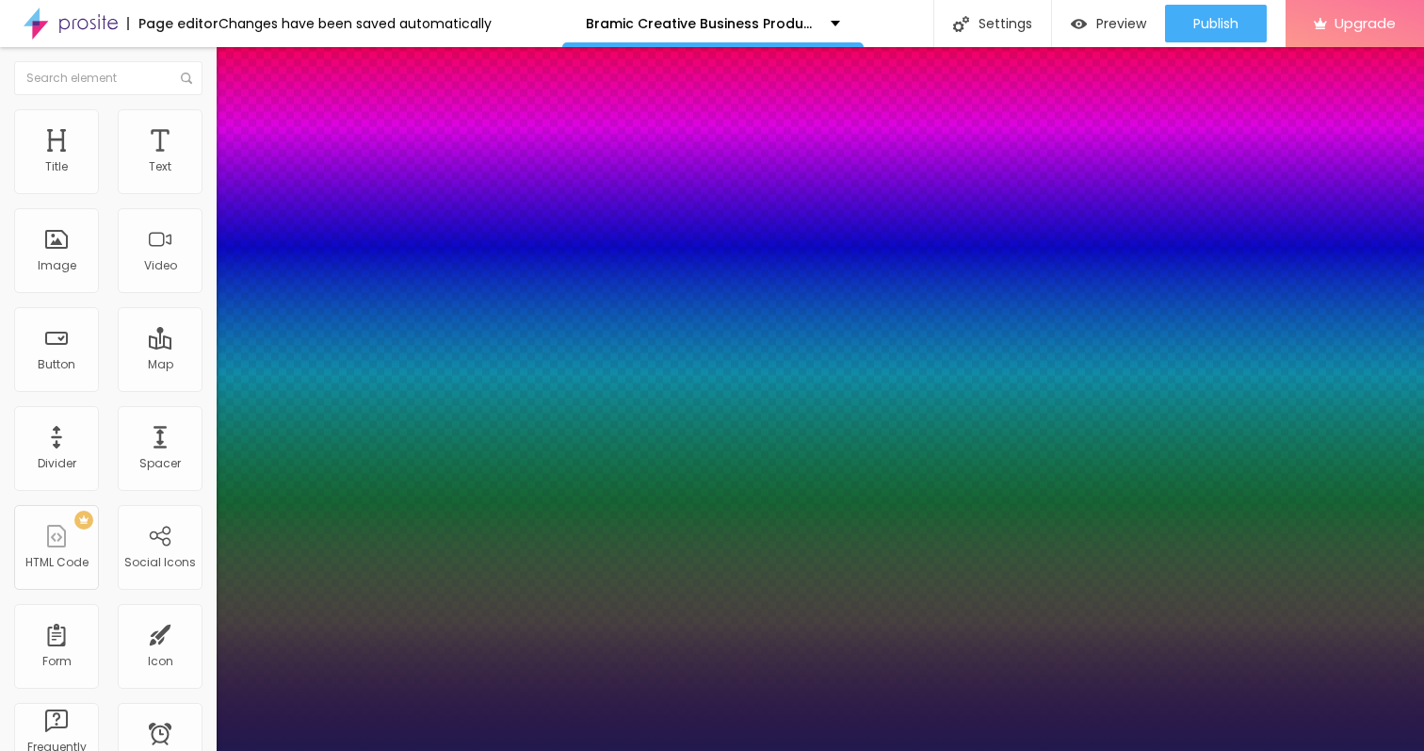
type input "59"
type input "1"
type input "60"
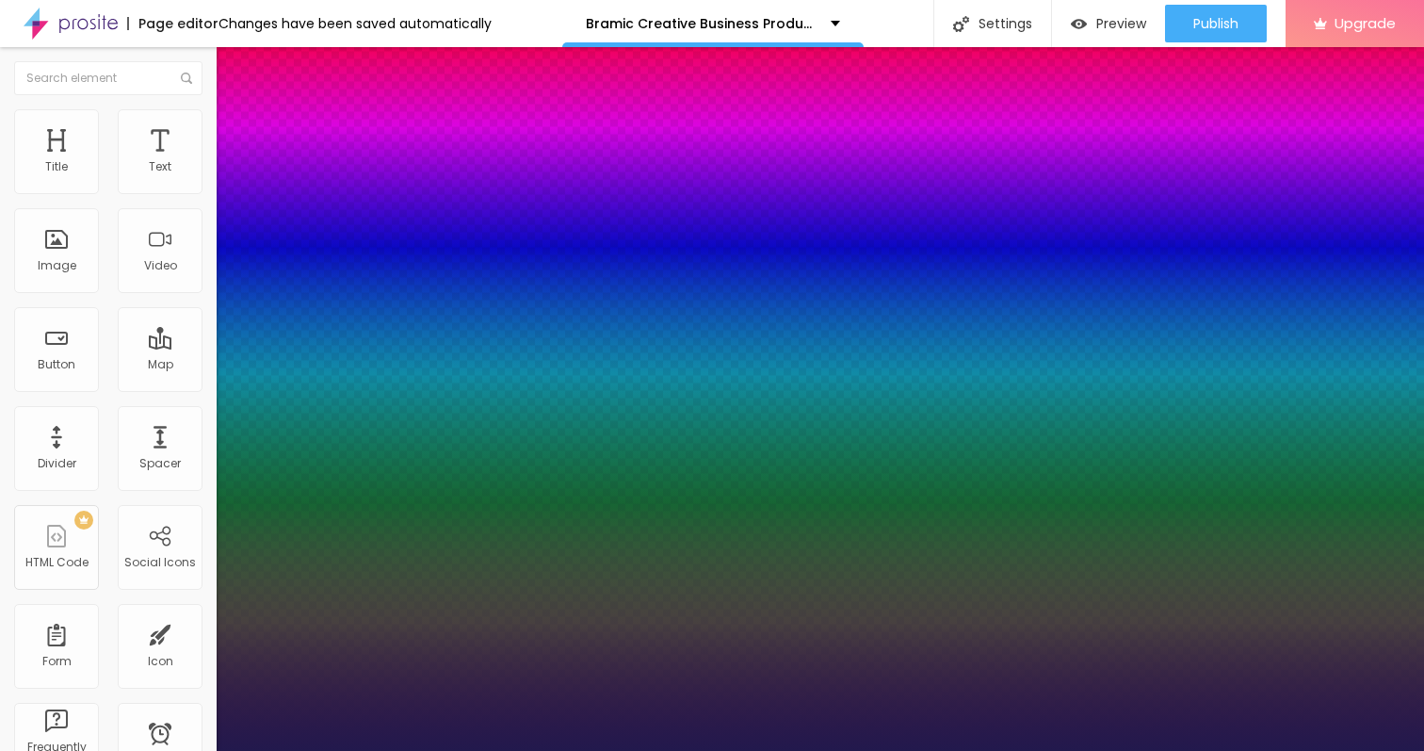
type input "1"
type input "59"
type input "1"
type input "58"
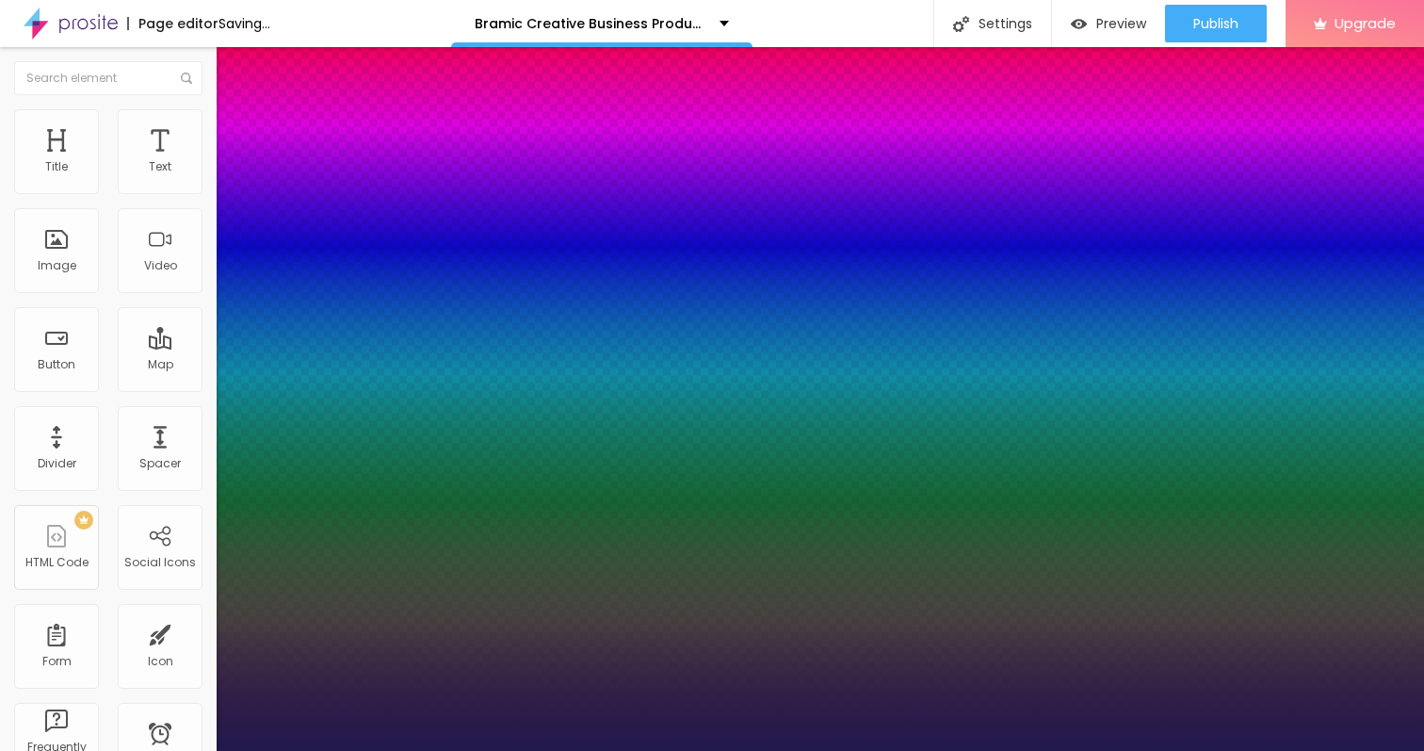
type input "58"
type input "1"
type input "57"
type input "1"
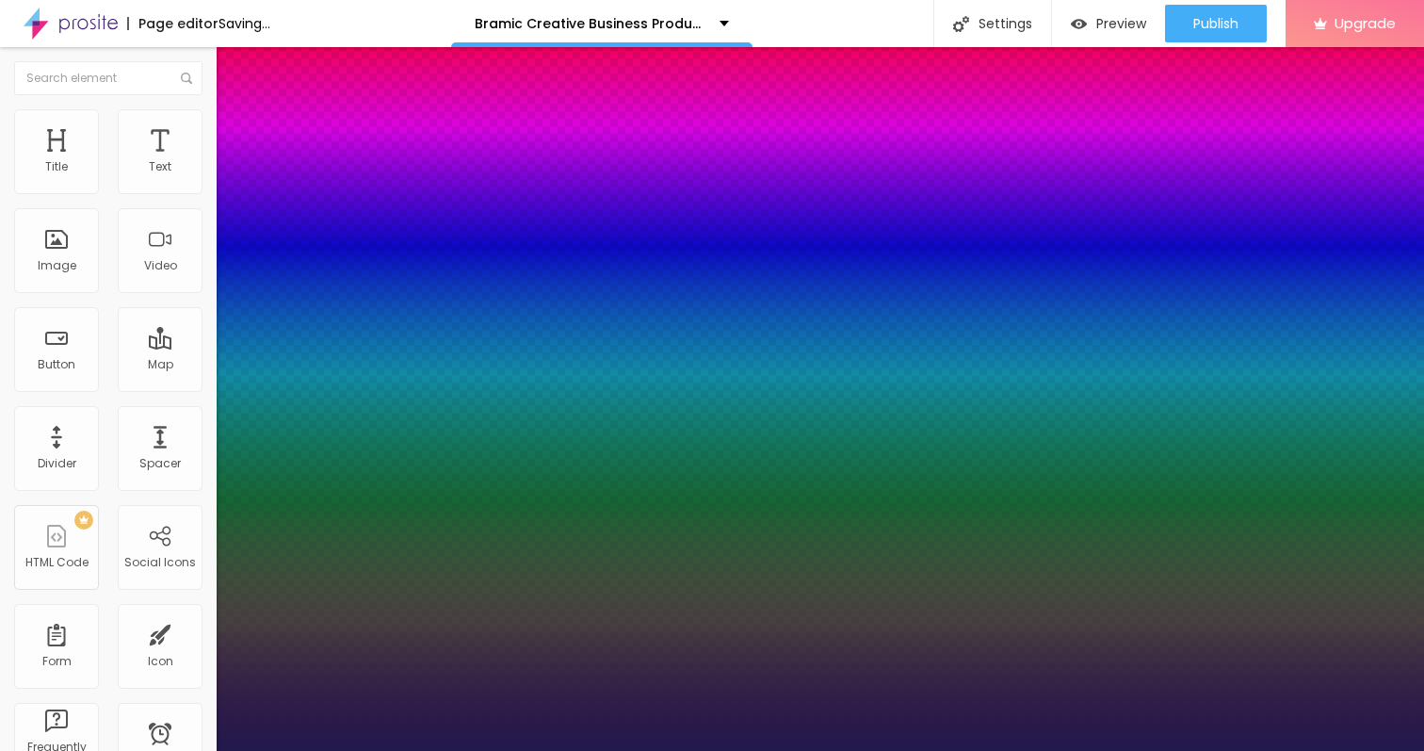
type input "56"
type input "1"
type input "55"
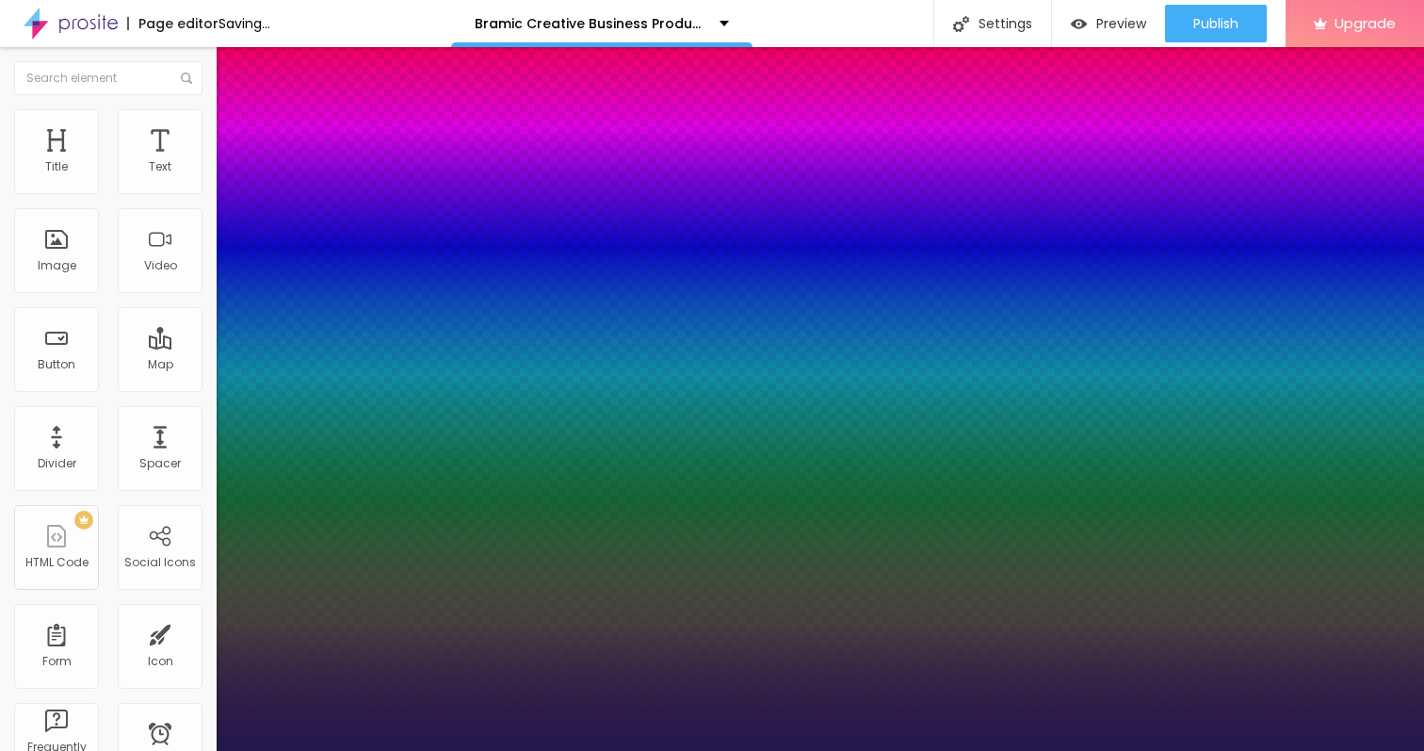
type input "1"
type input "53"
type input "1"
type input "52"
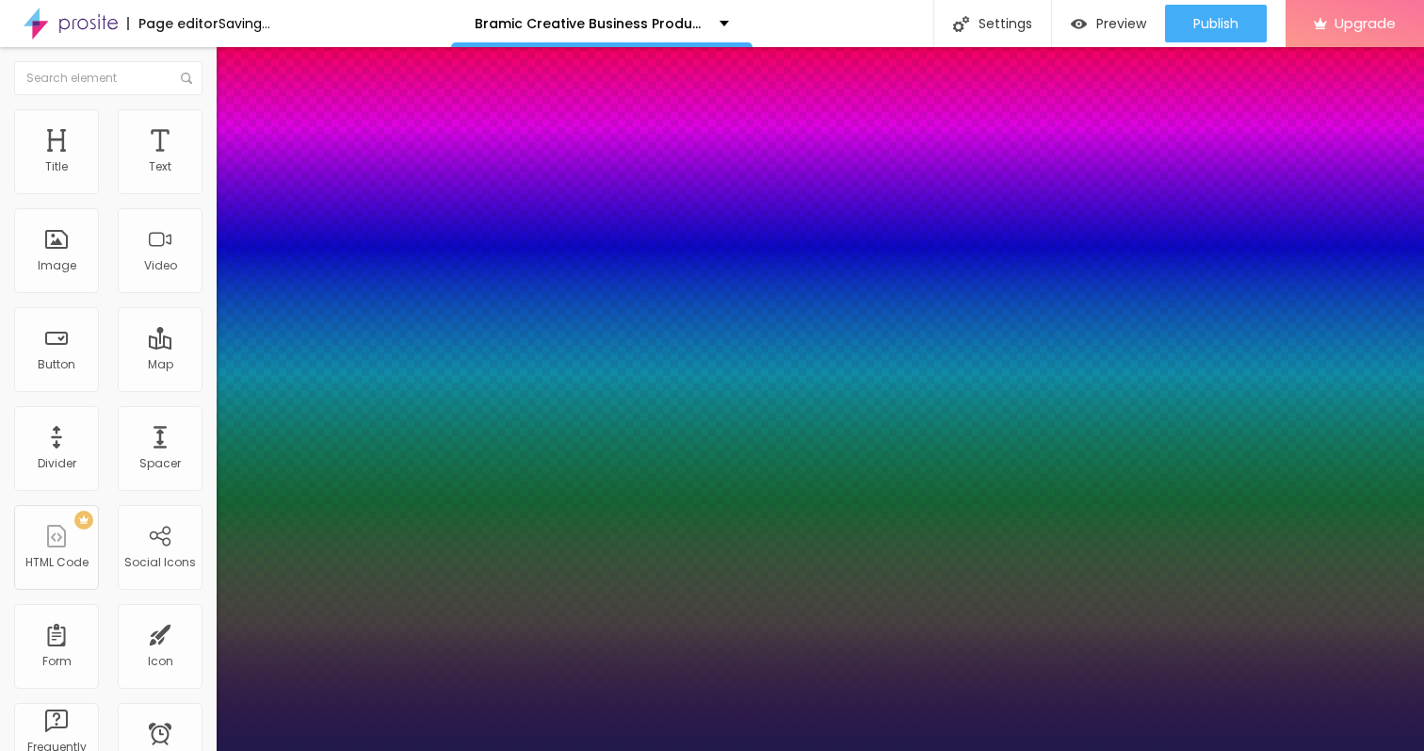
type input "52"
type input "1"
type input "51"
type input "1"
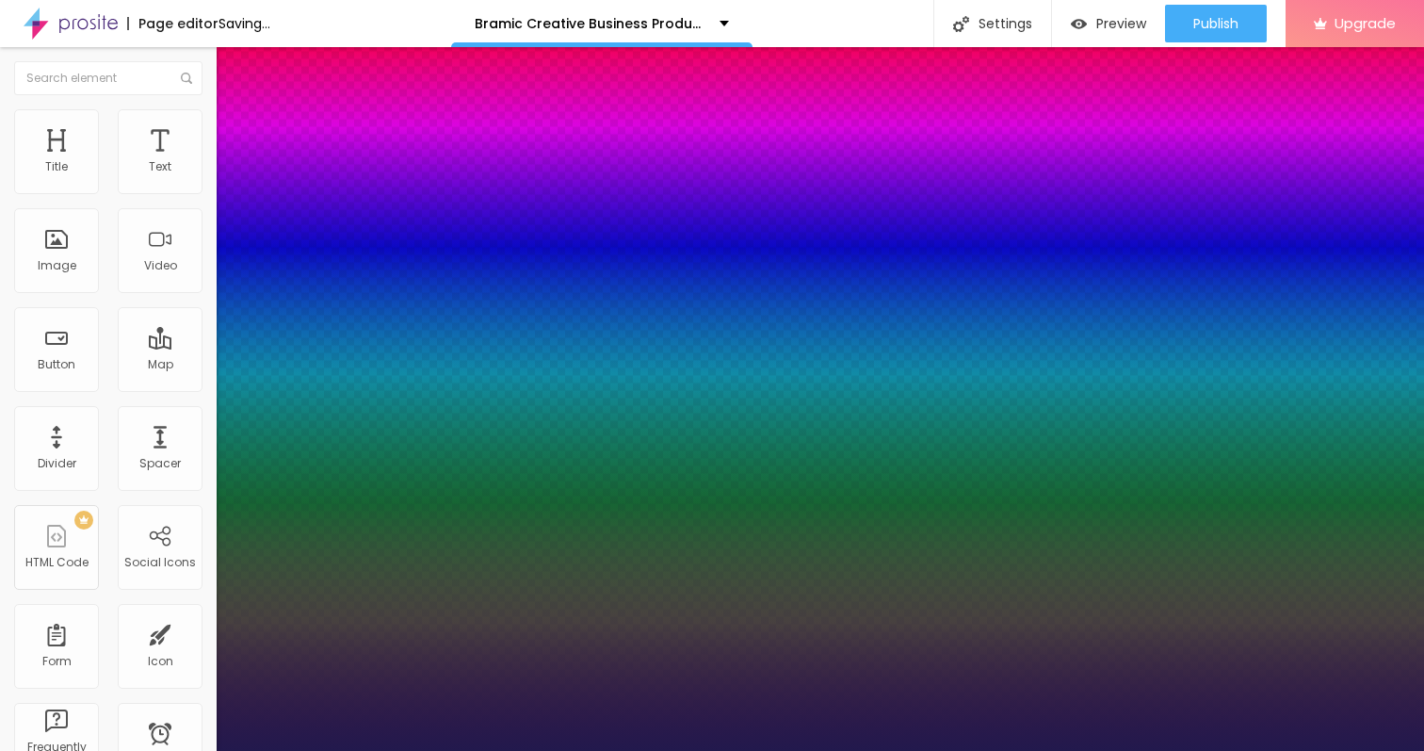
type input "48"
type input "1"
type input "47"
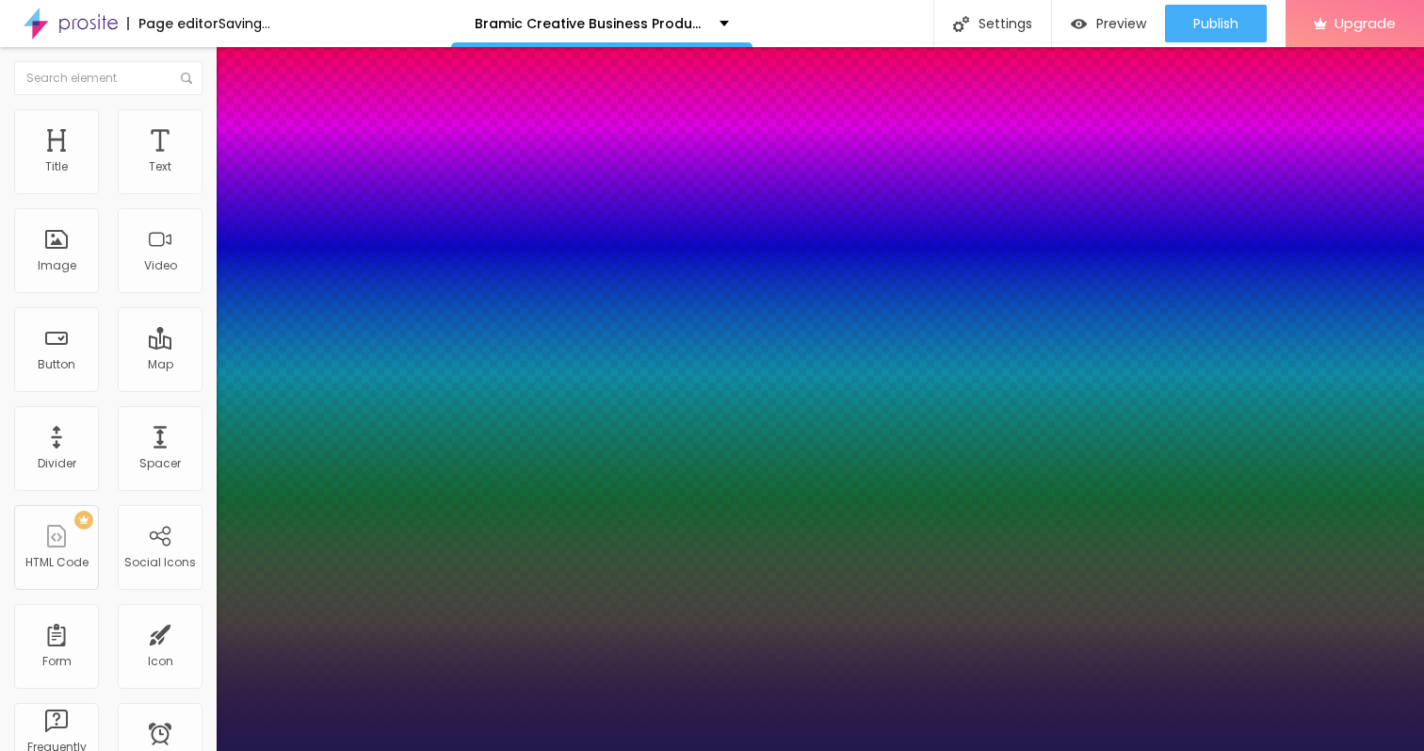
type input "1"
type input "46"
type input "1"
type input "45"
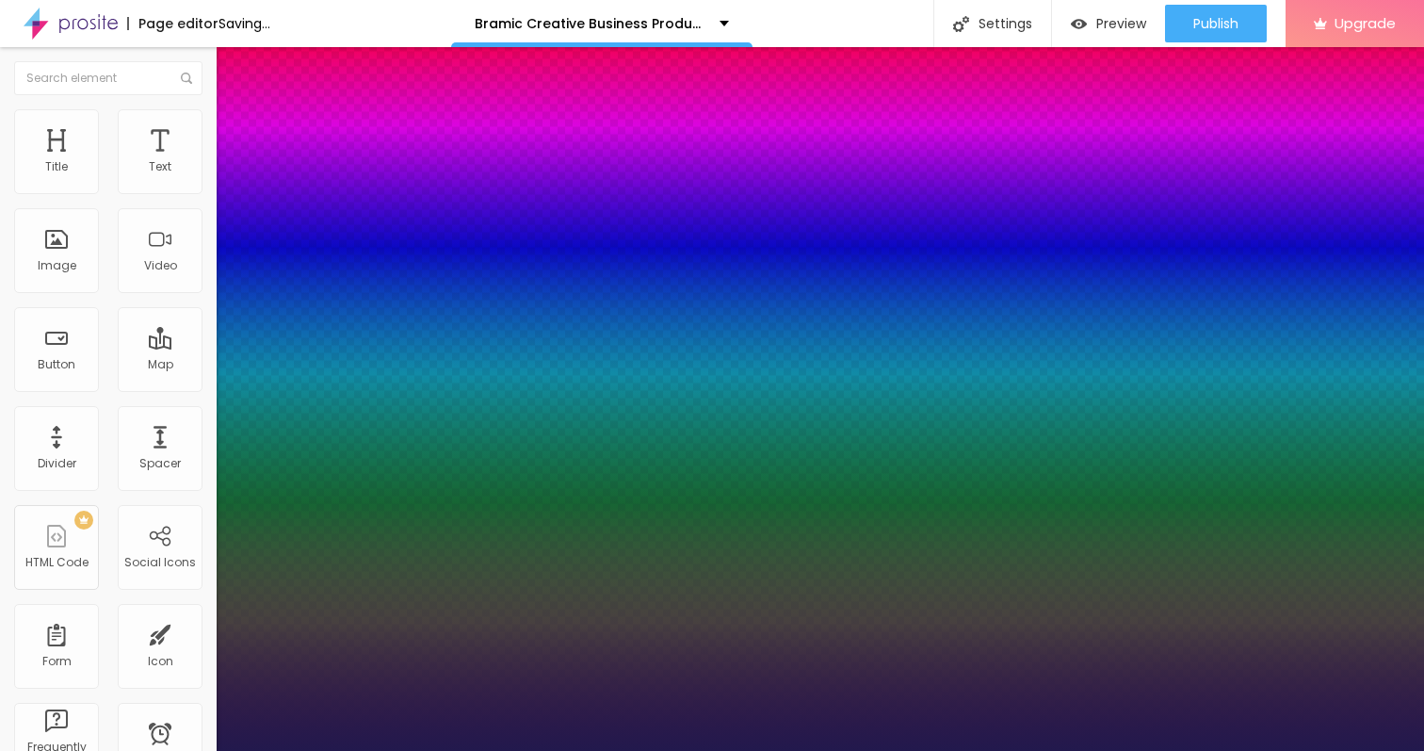
type input "45"
type input "1"
type input "44"
type input "1"
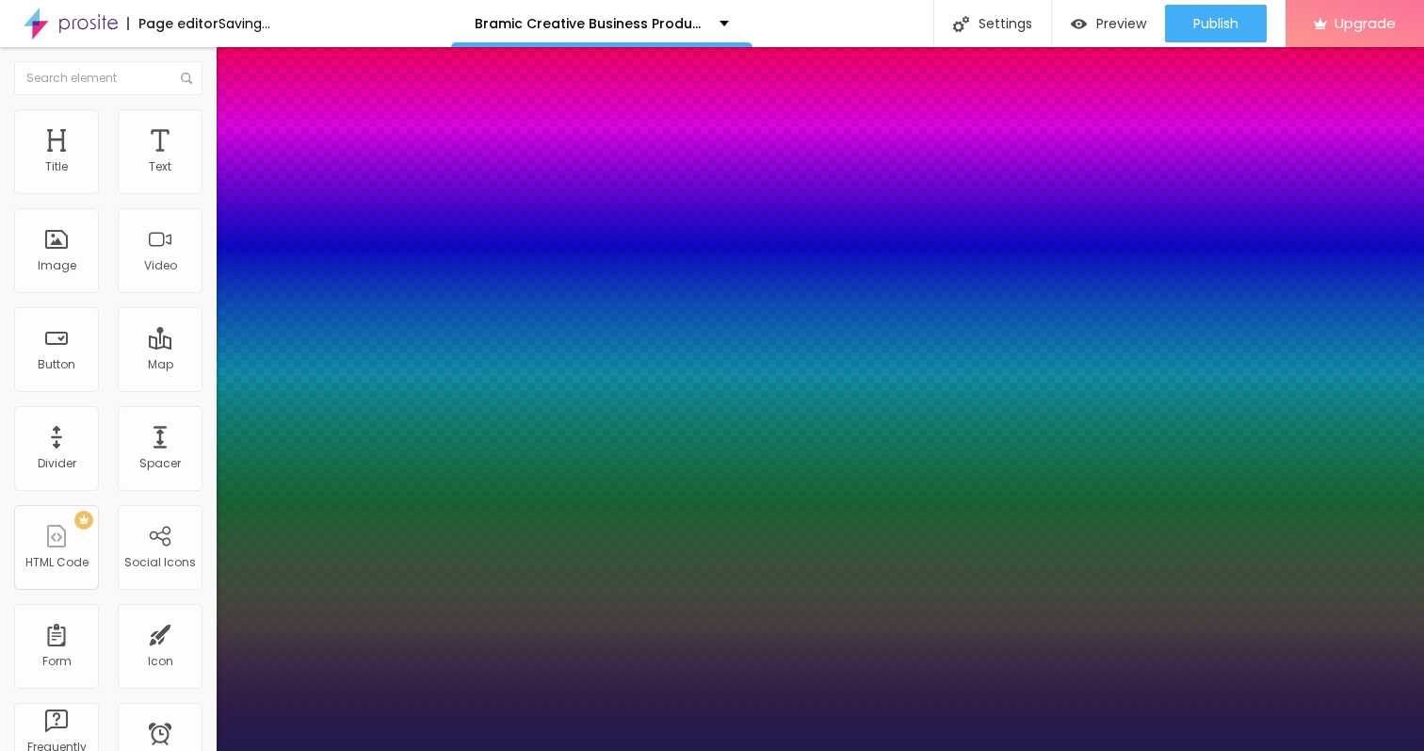
type input "43"
drag, startPoint x: 252, startPoint y: 320, endPoint x: 266, endPoint y: 317, distance: 14.6
drag, startPoint x: 239, startPoint y: 361, endPoint x: 263, endPoint y: 361, distance: 23.5
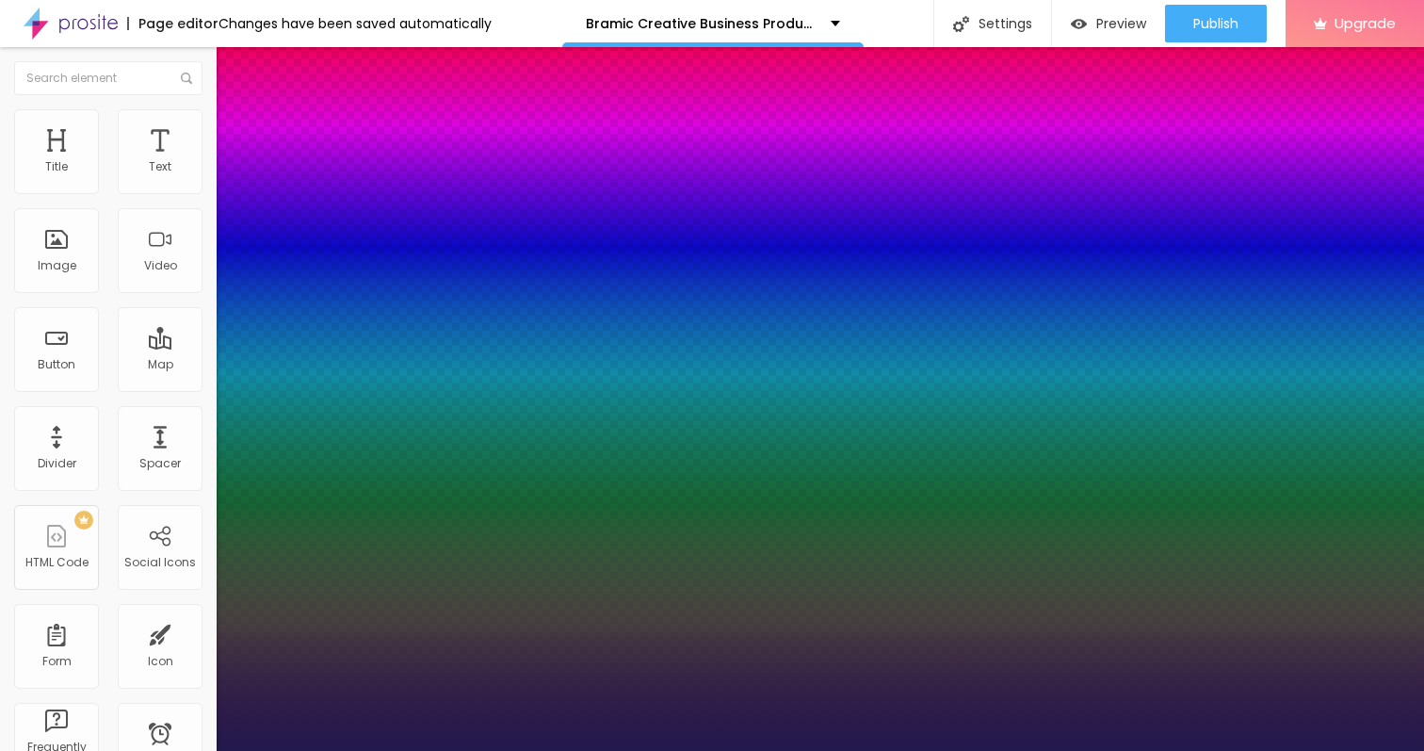
drag, startPoint x: 263, startPoint y: 365, endPoint x: 305, endPoint y: 367, distance: 42.4
click at [263, 750] on div at bounding box center [712, 751] width 1424 height 0
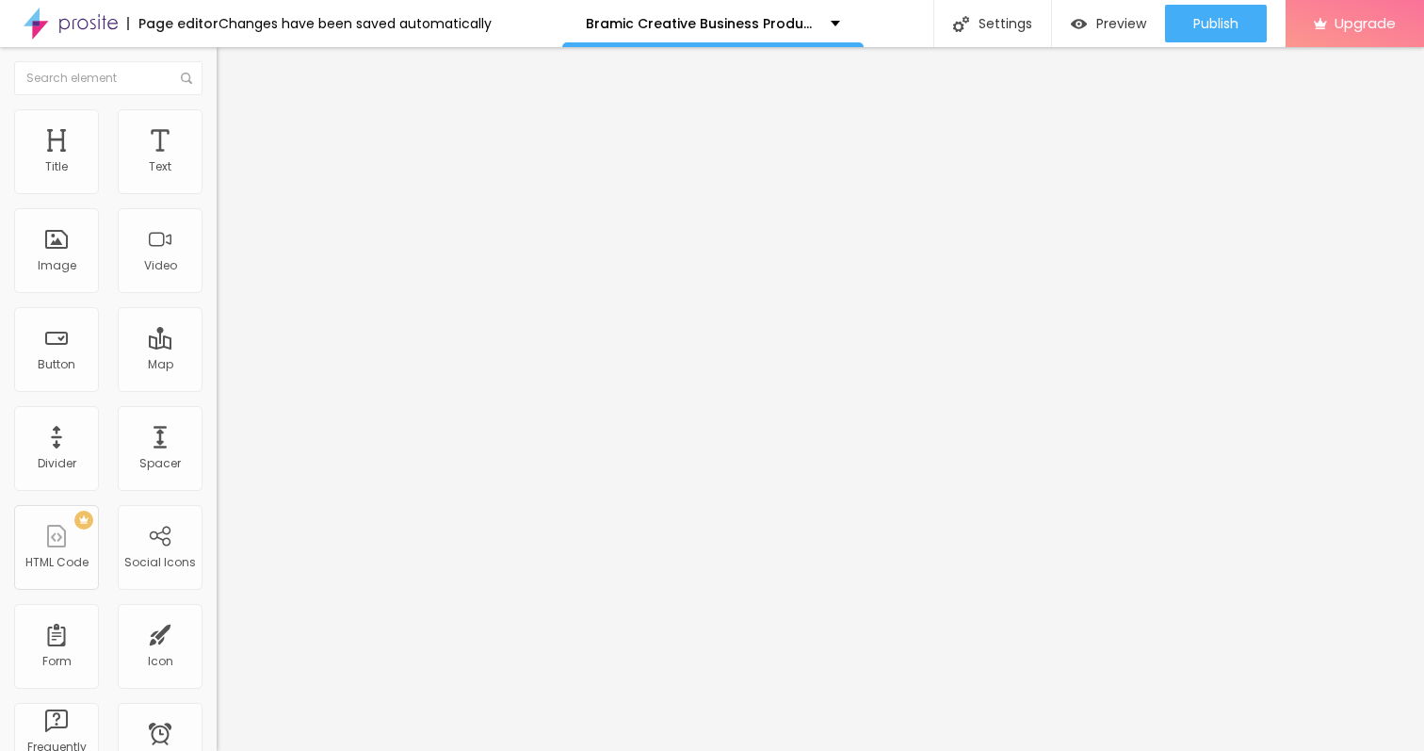
click at [217, 128] on li "Advanced" at bounding box center [325, 118] width 217 height 19
drag, startPoint x: 62, startPoint y: 182, endPoint x: 73, endPoint y: 183, distance: 10.4
click at [217, 347] on input "range" at bounding box center [278, 354] width 122 height 15
click at [57, 359] on div "Button" at bounding box center [57, 364] width 38 height 13
click at [217, 381] on input "https://" at bounding box center [330, 378] width 226 height 19
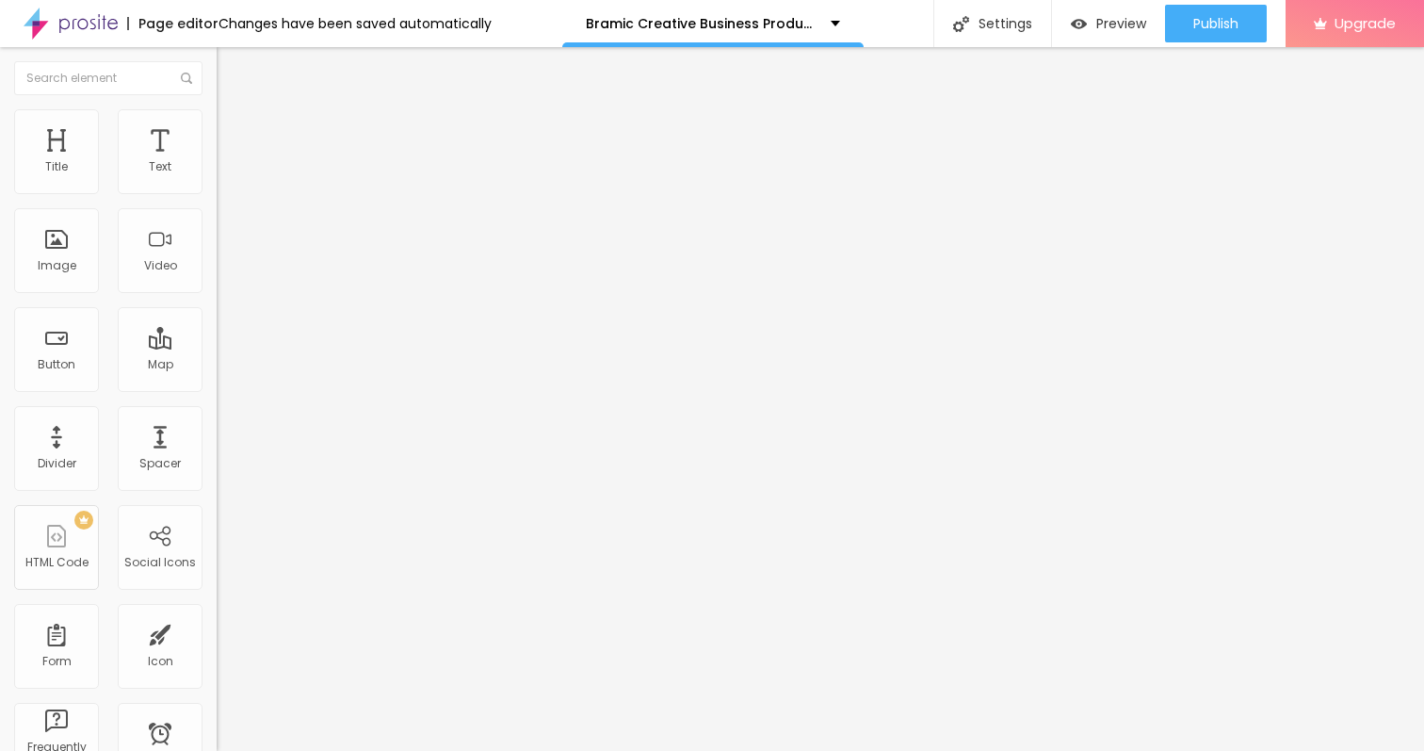
click at [217, 381] on input "https://" at bounding box center [330, 378] width 226 height 19
paste input "→ VIEW DOCUMENT HERE"
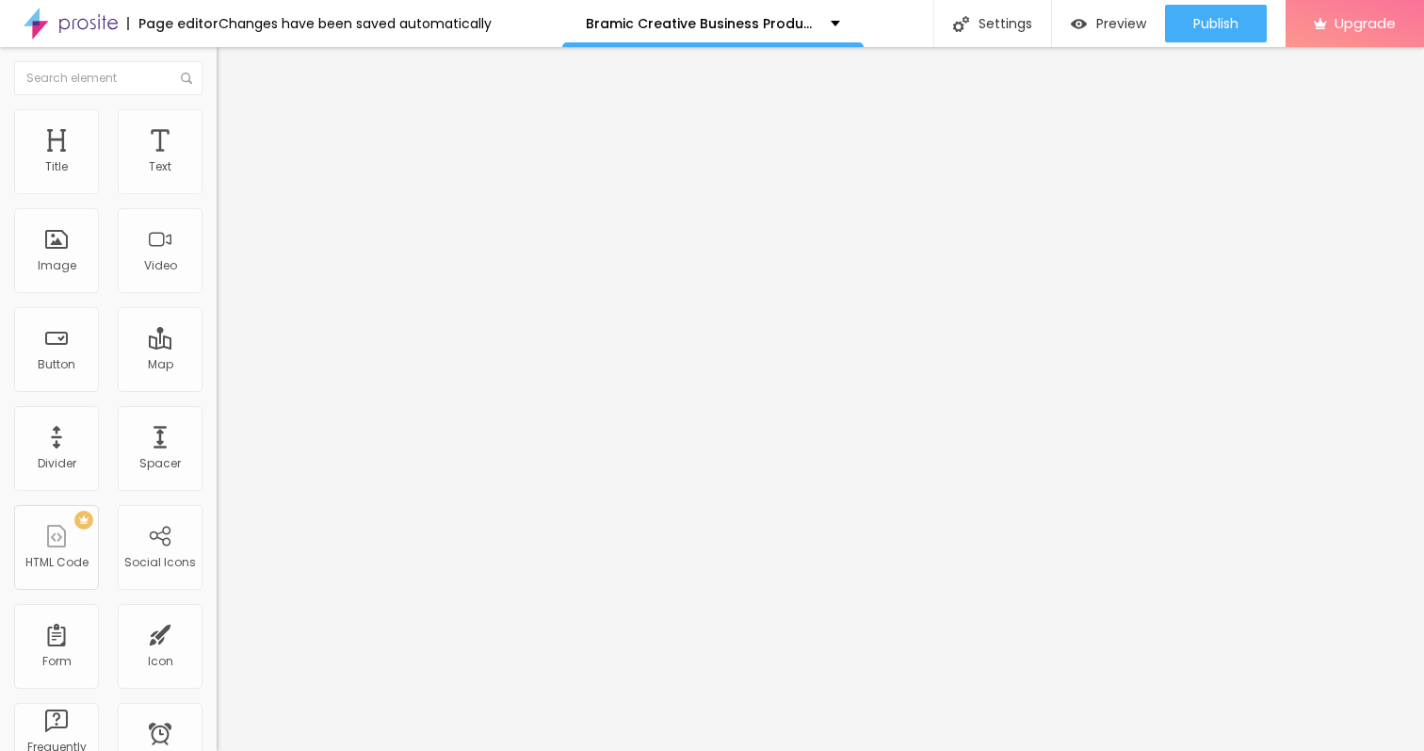
click at [217, 381] on input "→ VIEW DOCUMENT HERE" at bounding box center [330, 378] width 226 height 19
click at [217, 177] on input "Click me" at bounding box center [330, 167] width 226 height 19
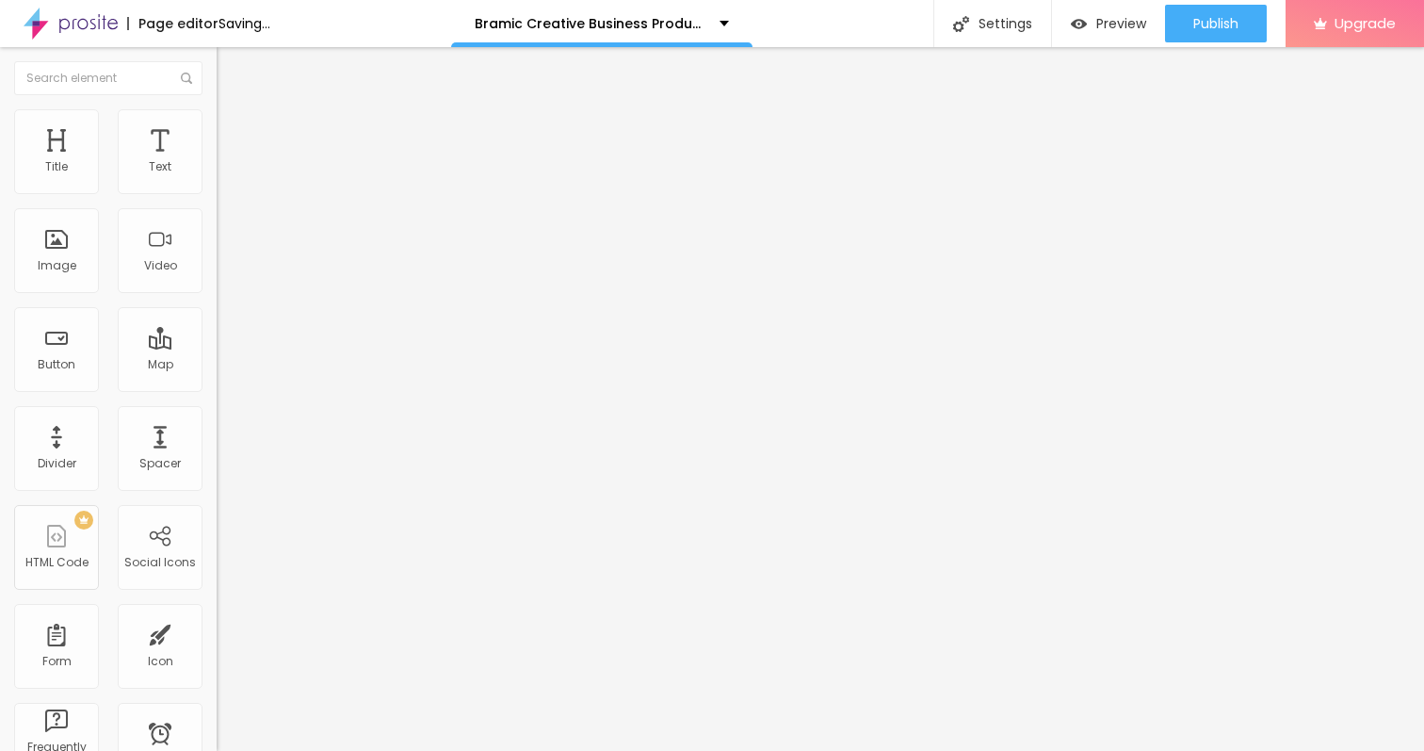
click at [217, 177] on input "Click me" at bounding box center [330, 167] width 226 height 19
paste input "→ VIEW DOCUMENT HERE"
click at [217, 388] on input "https://" at bounding box center [330, 378] width 226 height 19
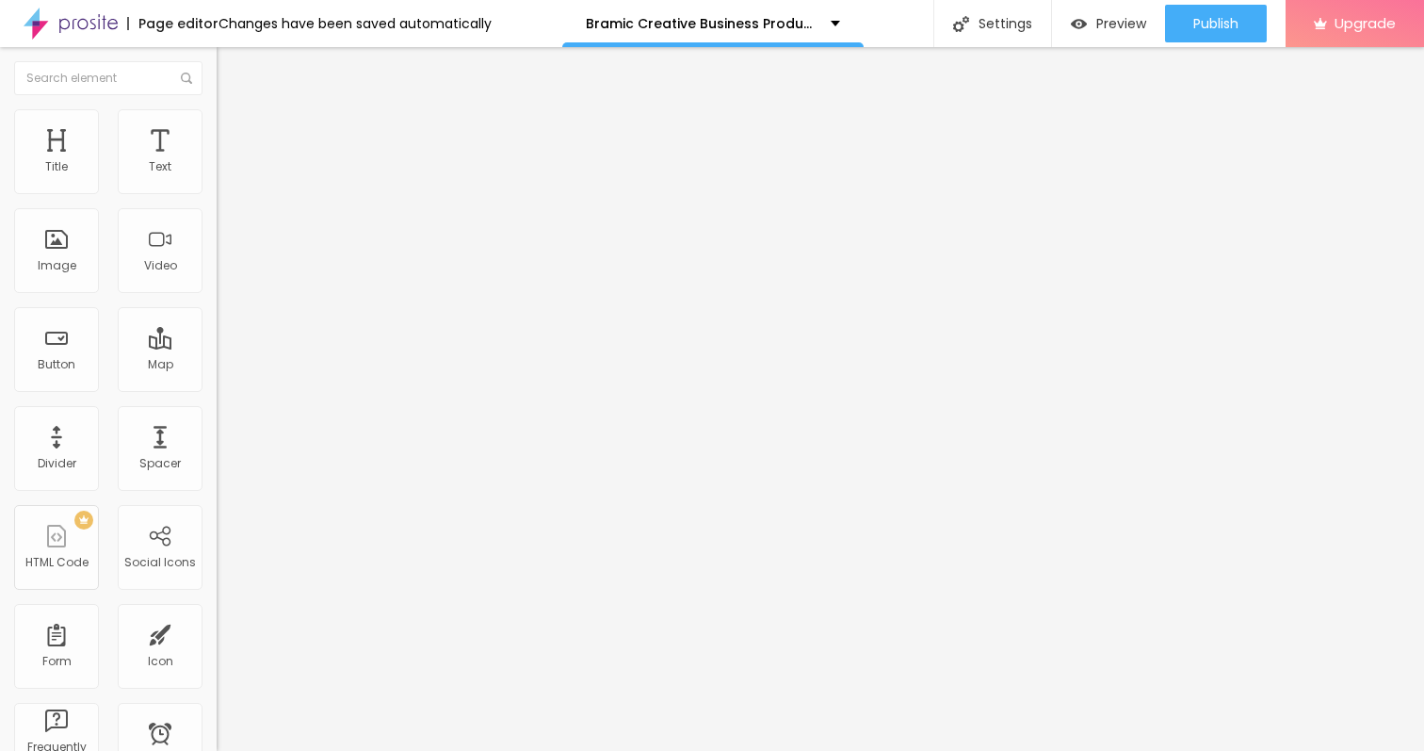
click at [217, 388] on input "https://" at bounding box center [330, 378] width 226 height 19
paste input "Bramic.econsolite.com"
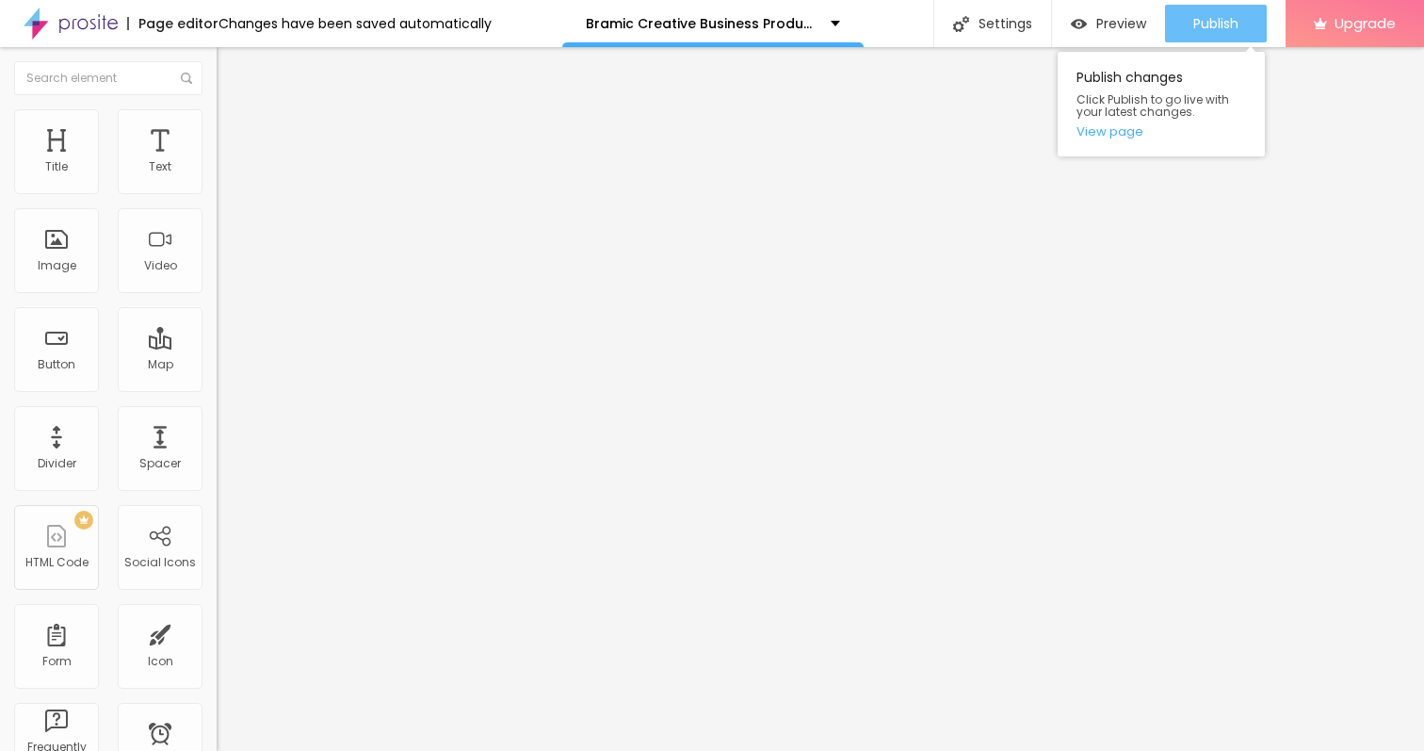
click at [1199, 33] on div "Publish" at bounding box center [1216, 24] width 45 height 38
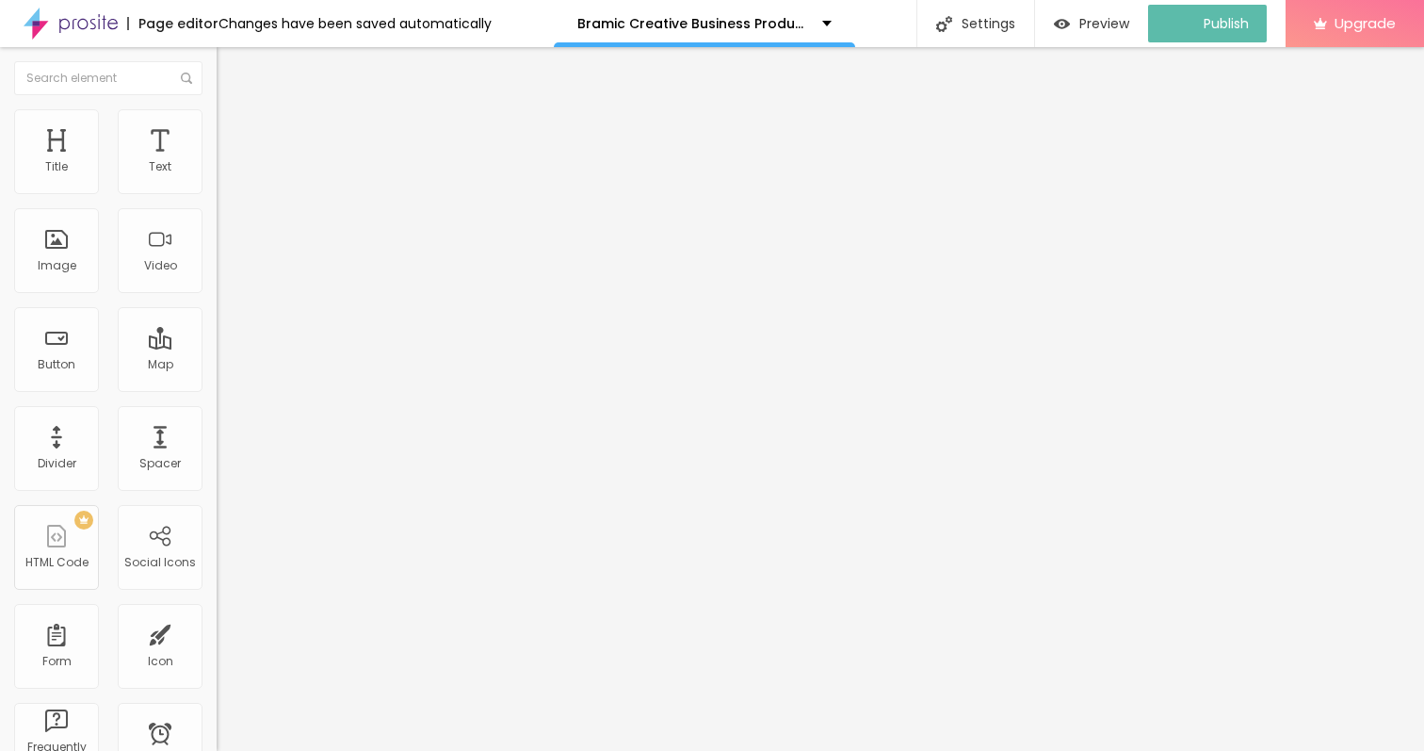
click at [58, 33] on img at bounding box center [71, 23] width 94 height 47
